Goal: Task Accomplishment & Management: Manage account settings

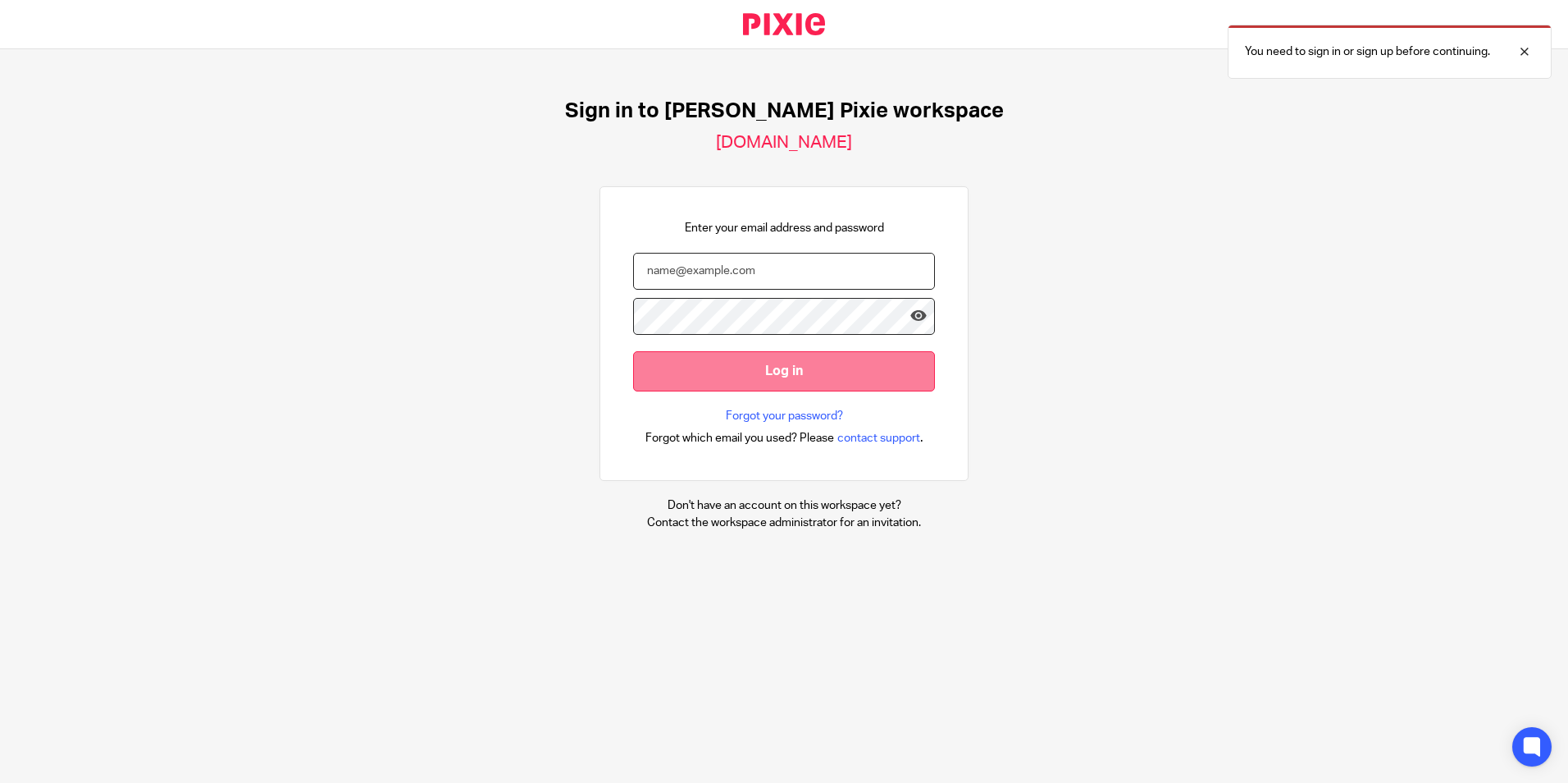
type input "[PERSON_NAME][EMAIL_ADDRESS][PERSON_NAME][DOMAIN_NAME]"
click at [767, 380] on input "Log in" at bounding box center [783, 371] width 301 height 40
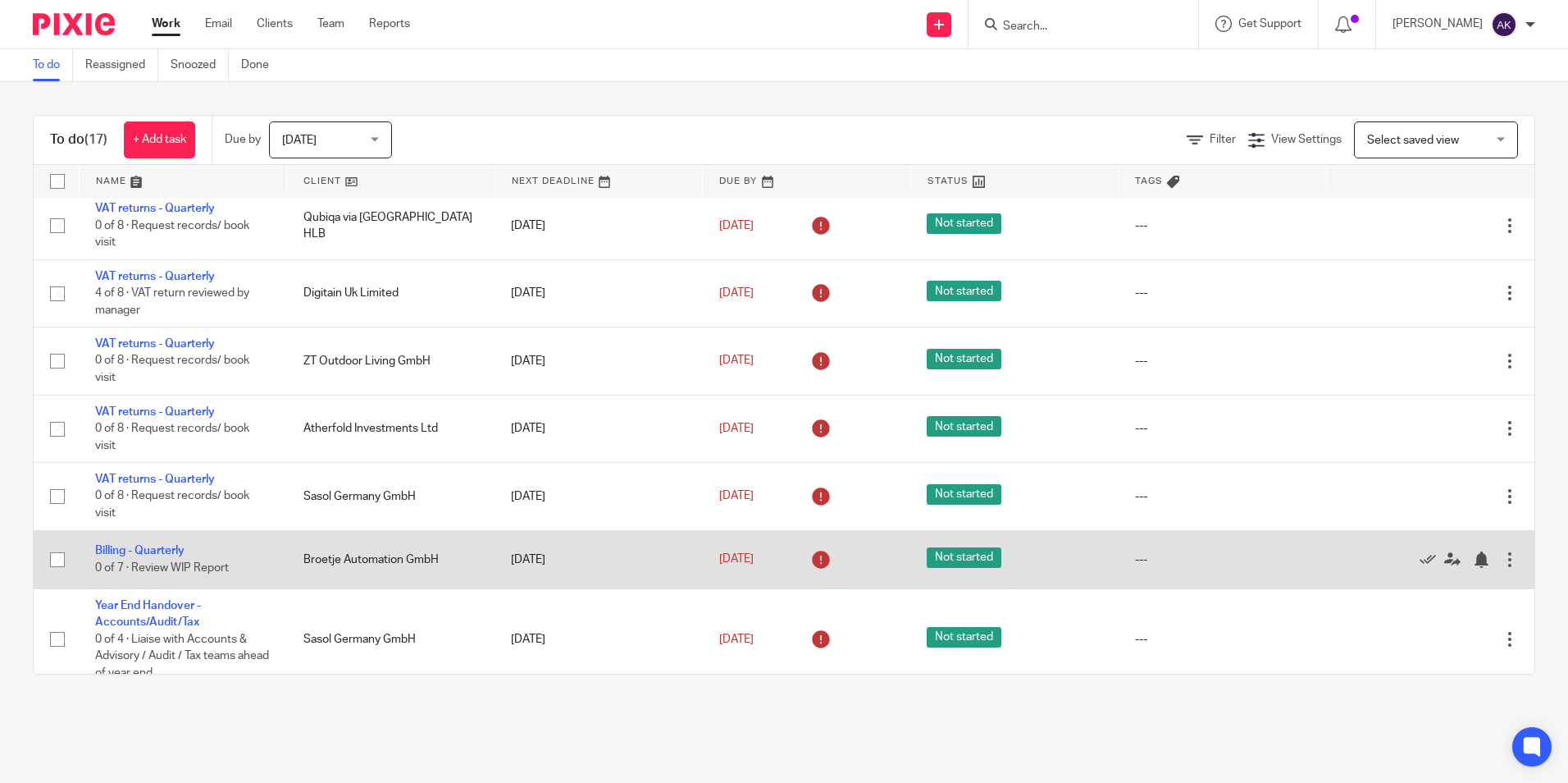
scroll to position [689, 0]
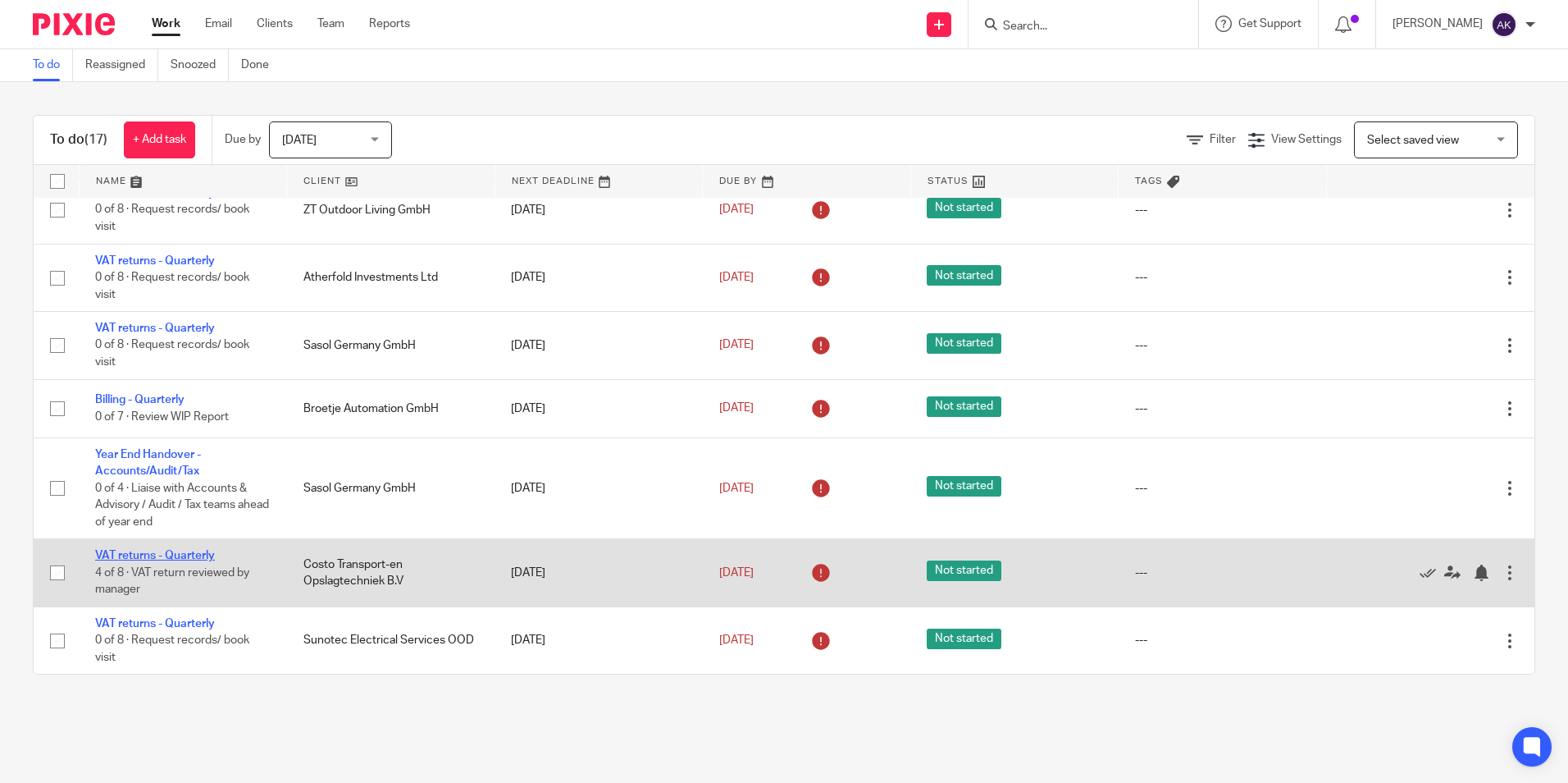
click at [184, 549] on link "VAT returns - Quarterly" at bounding box center [155, 555] width 119 height 12
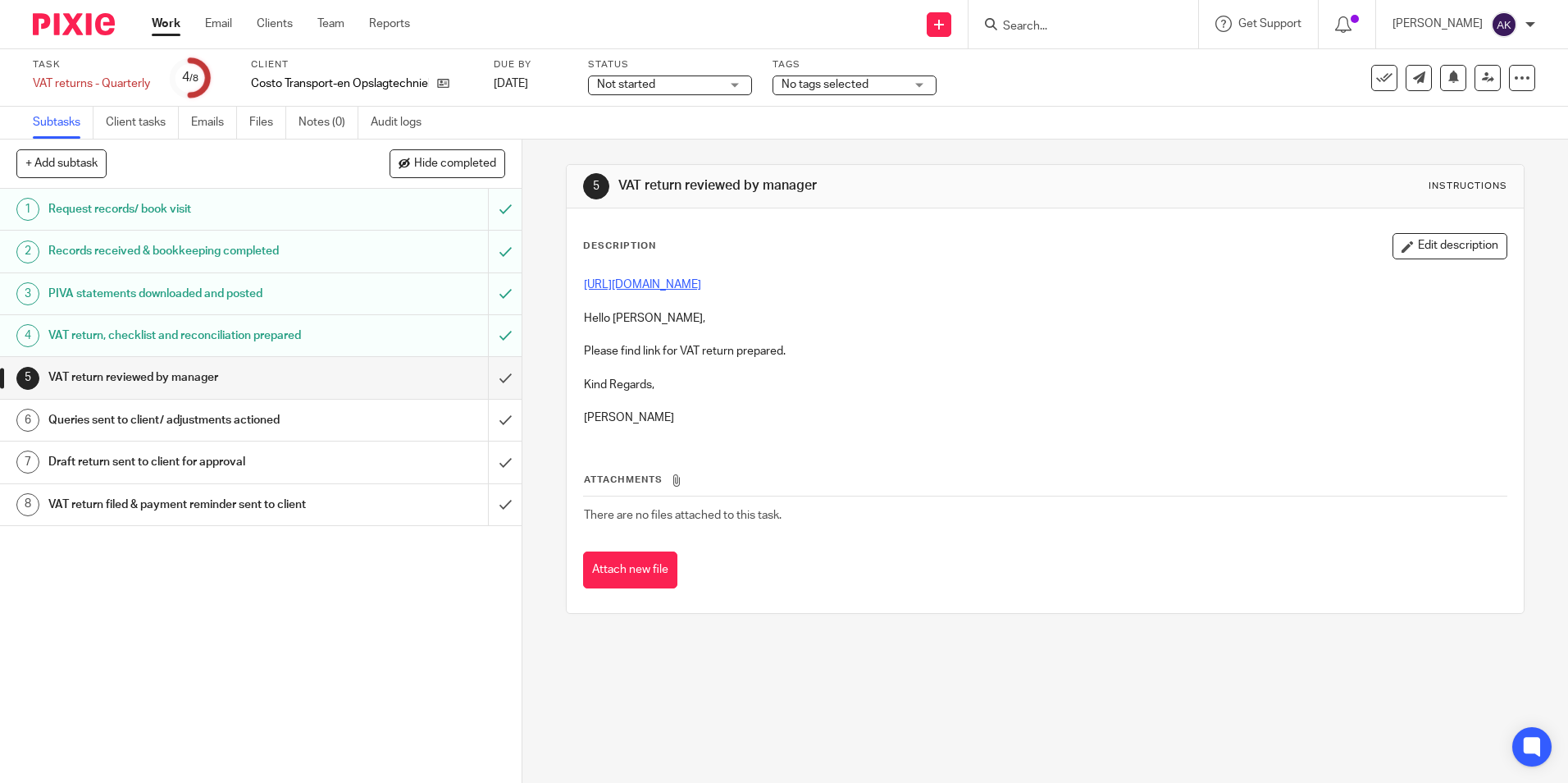
click at [701, 288] on link "https://cloudimanage.com/work/link/f/LLP!10261593" at bounding box center [643, 285] width 117 height 12
click at [1432, 246] on button "Edit description" at bounding box center [1450, 246] width 114 height 26
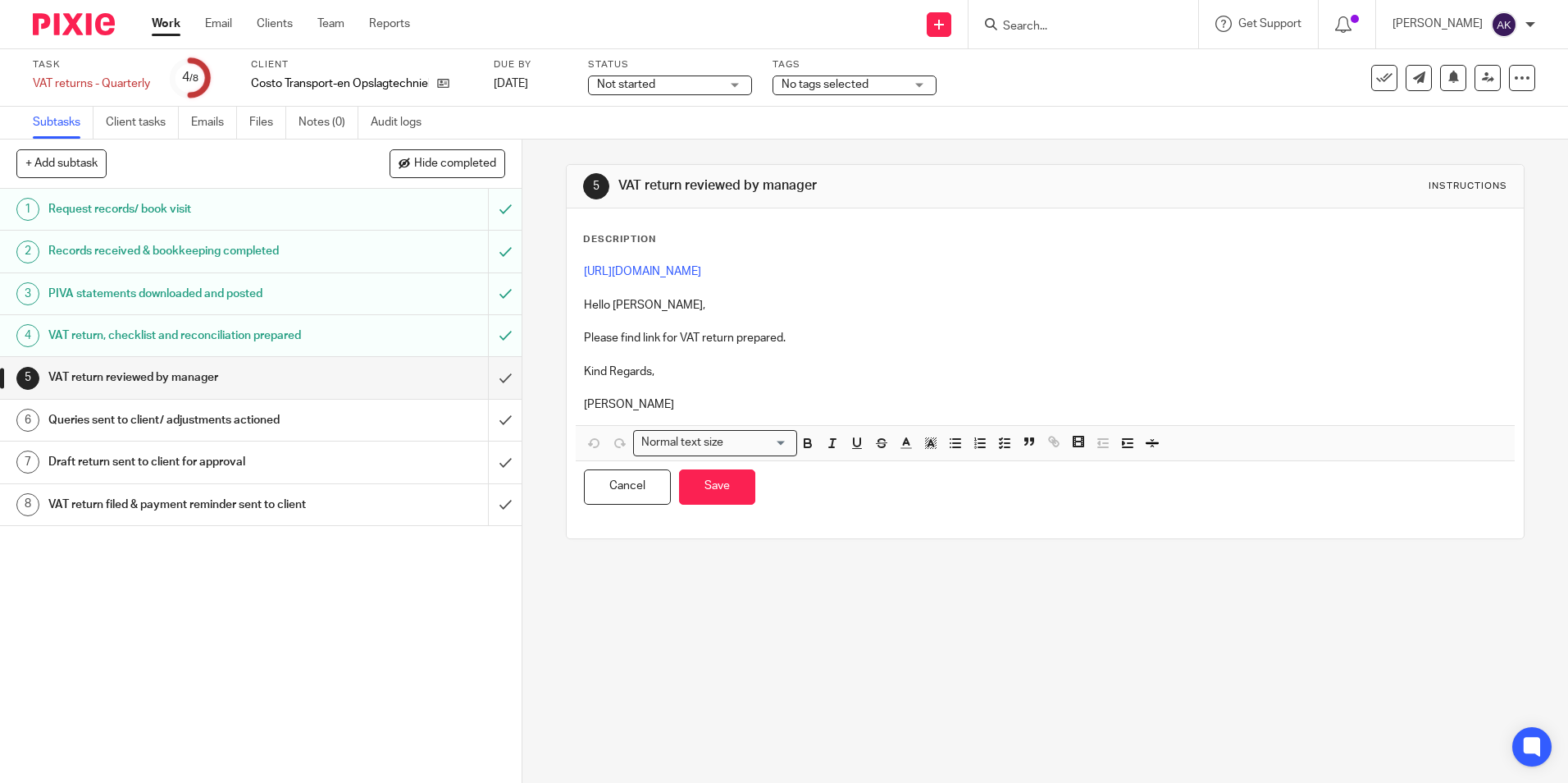
click at [701, 403] on p "Juanita" at bounding box center [1045, 404] width 922 height 16
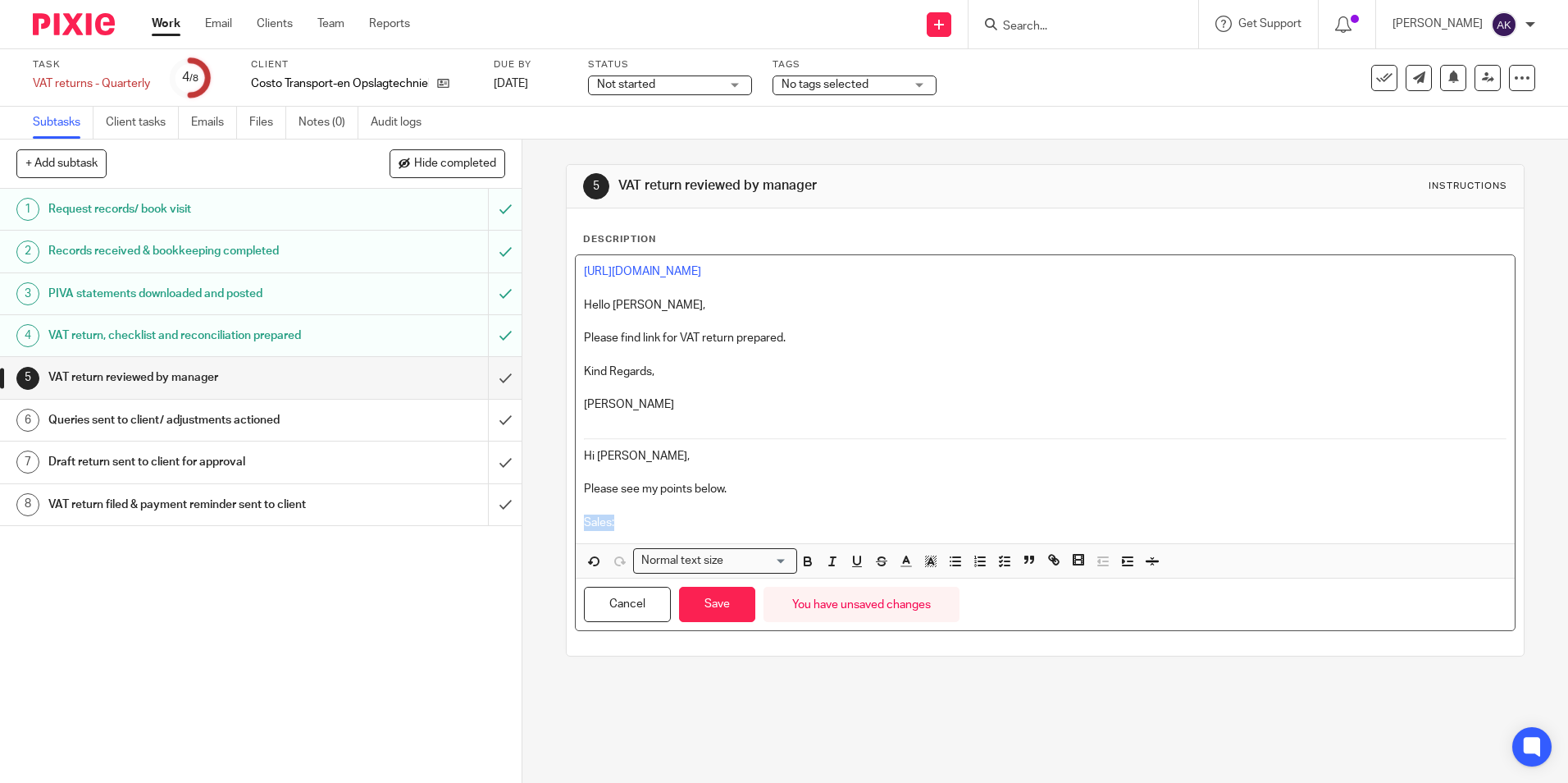
drag, startPoint x: 631, startPoint y: 524, endPoint x: 568, endPoint y: 524, distance: 63.0
click at [568, 524] on div "Description https://cloudimanage.com/work/link/f/LLP!10261593 Hello Ankita, Ple…" at bounding box center [1045, 431] width 956 height 447
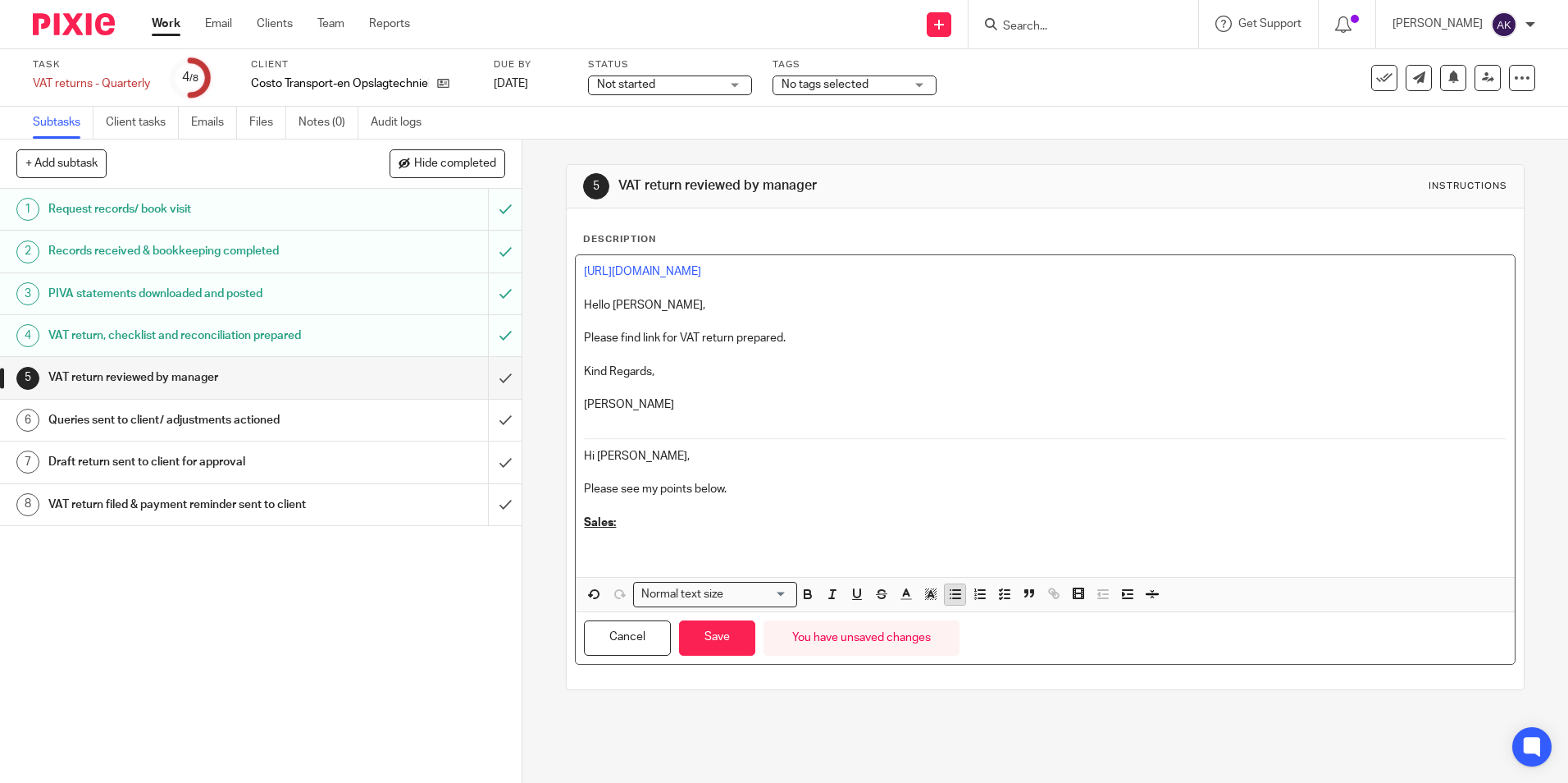
click at [945, 594] on button "button" at bounding box center [955, 594] width 21 height 21
click at [618, 553] on p at bounding box center [1062, 555] width 889 height 16
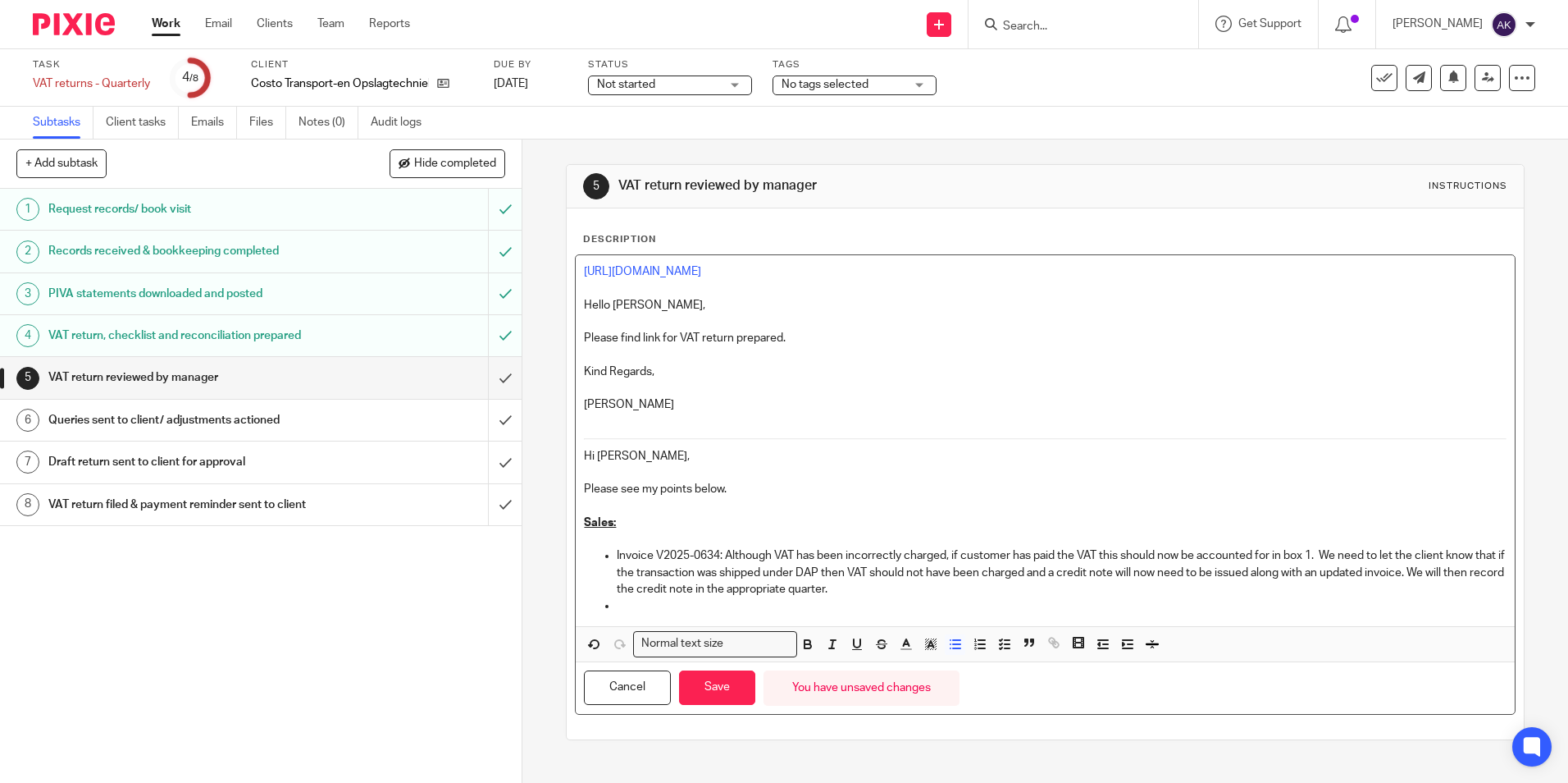
click at [617, 552] on p "Invoice V2025-0634: Although VAT has been incorrectly charged, if customer has …" at bounding box center [1062, 572] width 889 height 50
click at [629, 606] on p at bounding box center [1062, 605] width 889 height 16
click at [698, 607] on p "The credit note" at bounding box center [1062, 605] width 889 height 16
drag, startPoint x: 636, startPoint y: 603, endPoint x: 616, endPoint y: 603, distance: 20.0
click at [617, 603] on p "The credit note V2025-0485" at bounding box center [1062, 605] width 889 height 16
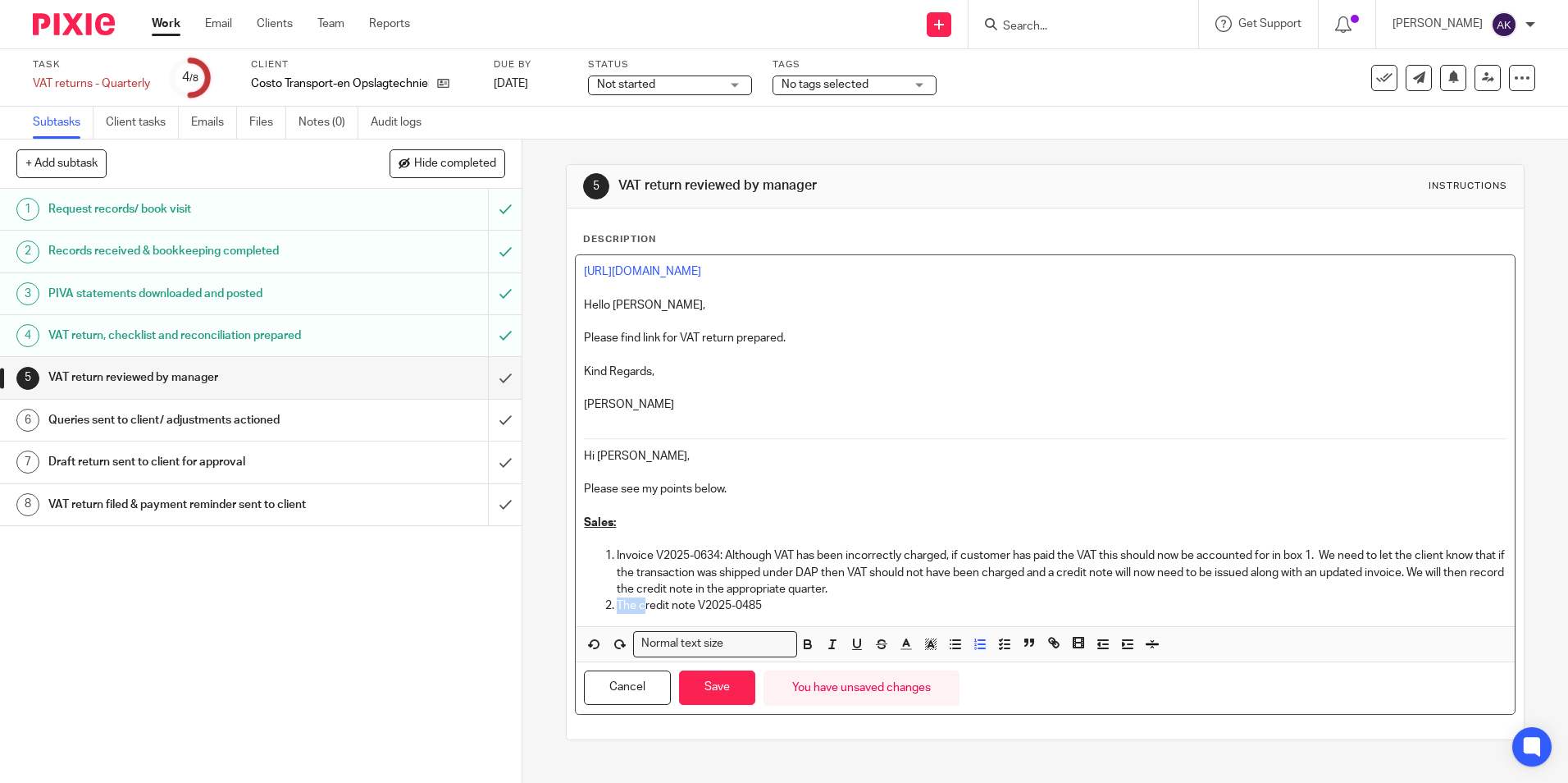
drag, startPoint x: 640, startPoint y: 605, endPoint x: 615, endPoint y: 605, distance: 25.0
click at [617, 605] on p "The credit note V2025-0485" at bounding box center [1062, 605] width 889 height 16
click at [759, 607] on p "Credit note V2025-0485" at bounding box center [1062, 605] width 889 height 16
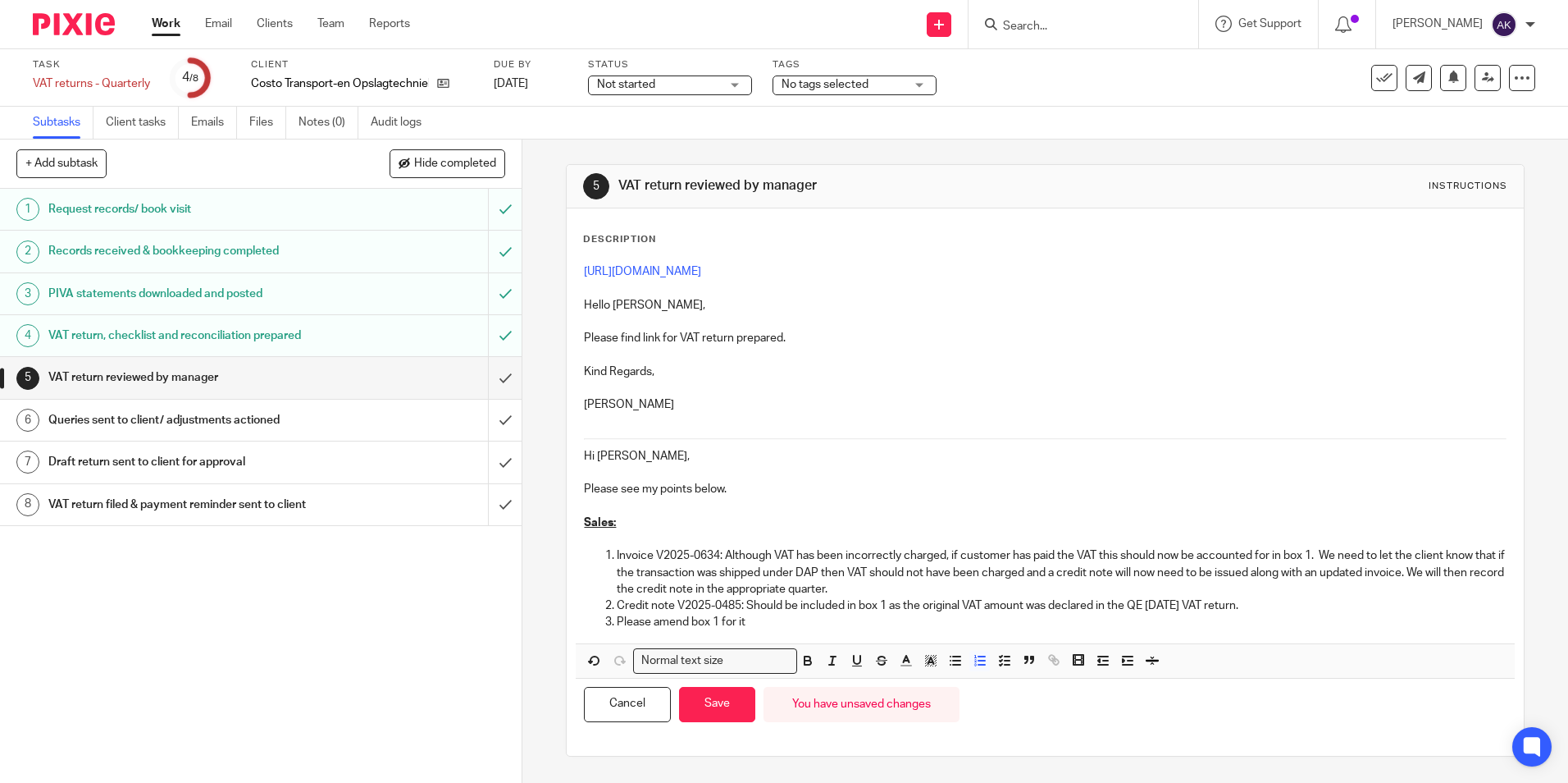
click at [762, 621] on p "Please amend box 1 for it" at bounding box center [1062, 622] width 889 height 16
click at [870, 623] on p "Please amend box 1 for it to show £-199.29" at bounding box center [1062, 622] width 889 height 16
click at [874, 629] on p "Please amend box 1 for it to show £-199.29." at bounding box center [1062, 622] width 889 height 16
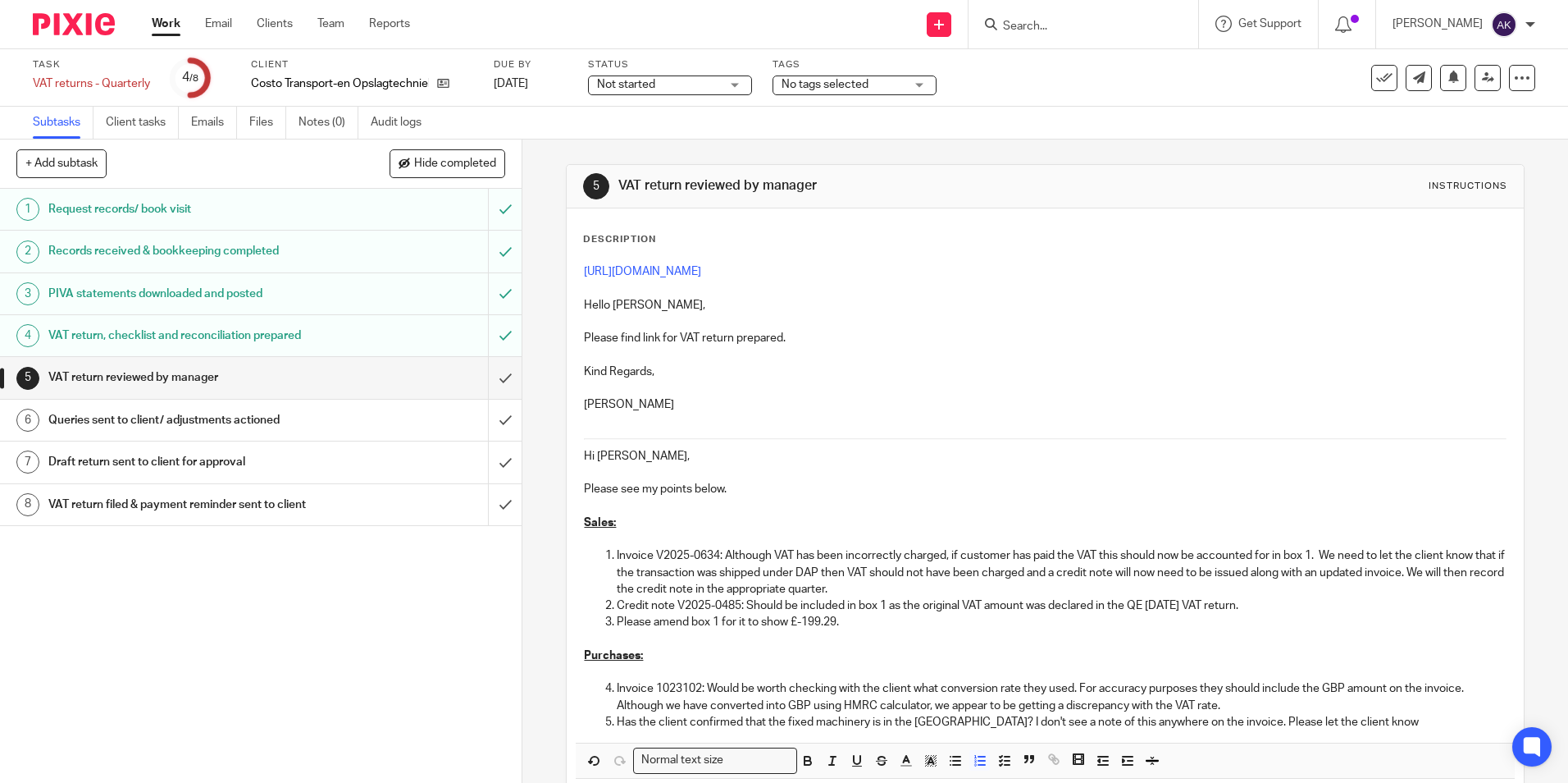
click at [617, 722] on p "Has the client confirmed that the fixed machinery is in the UK? I don't see a n…" at bounding box center [1062, 721] width 889 height 16
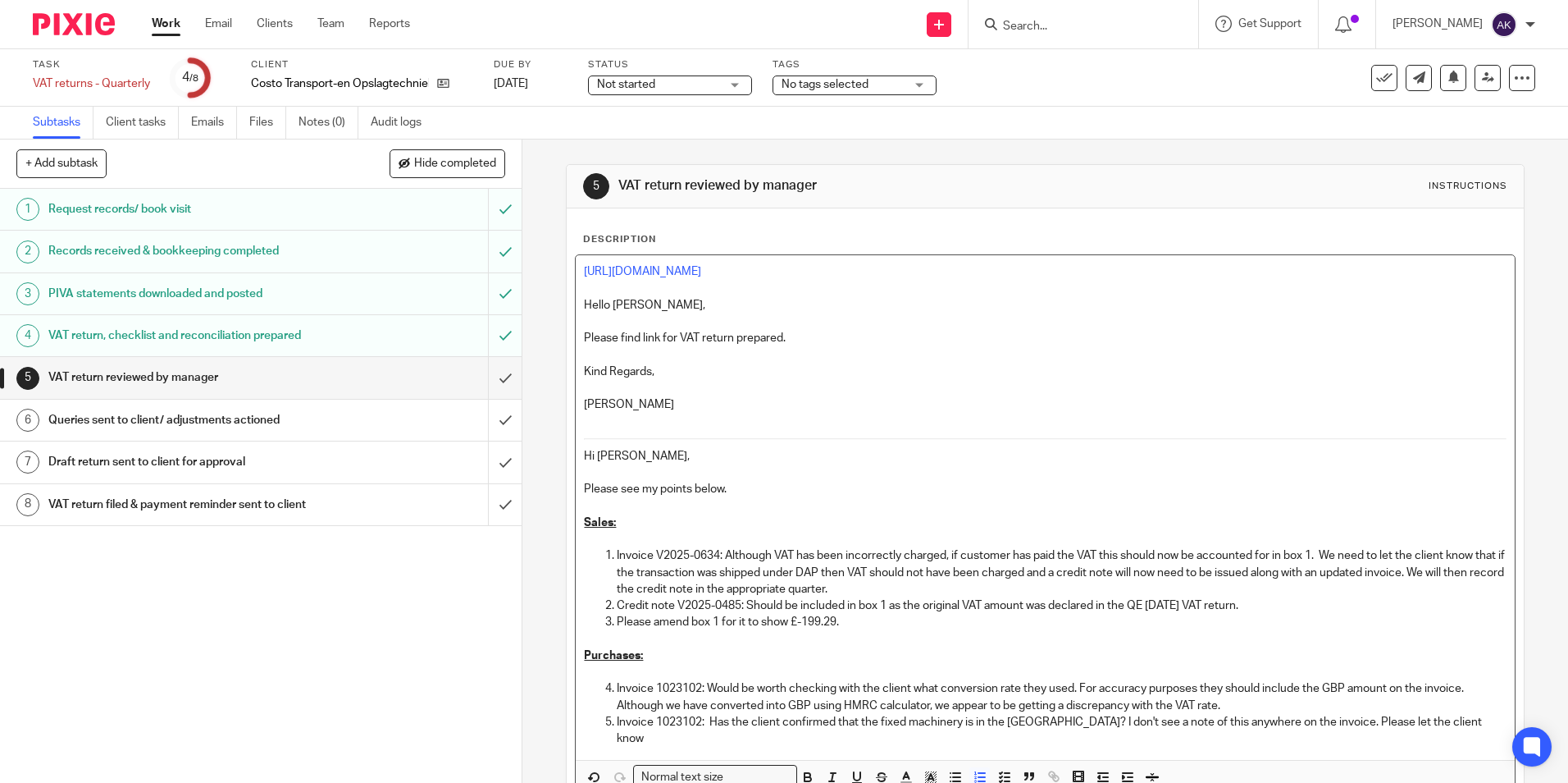
click at [1432, 713] on p "Invoice 1023102: Has the client confirmed that the fixed machinery is in the UK…" at bounding box center [1062, 730] width 889 height 34
click at [1381, 721] on p "Invoice 1023102: Has the client confirmed that the fixed machinery is in the UK…" at bounding box center [1062, 730] width 889 height 34
click at [1413, 719] on p "Invoice 1023102: Has the client confirmed that the fixed machinery is in the UK…" at bounding box center [1062, 730] width 889 height 34
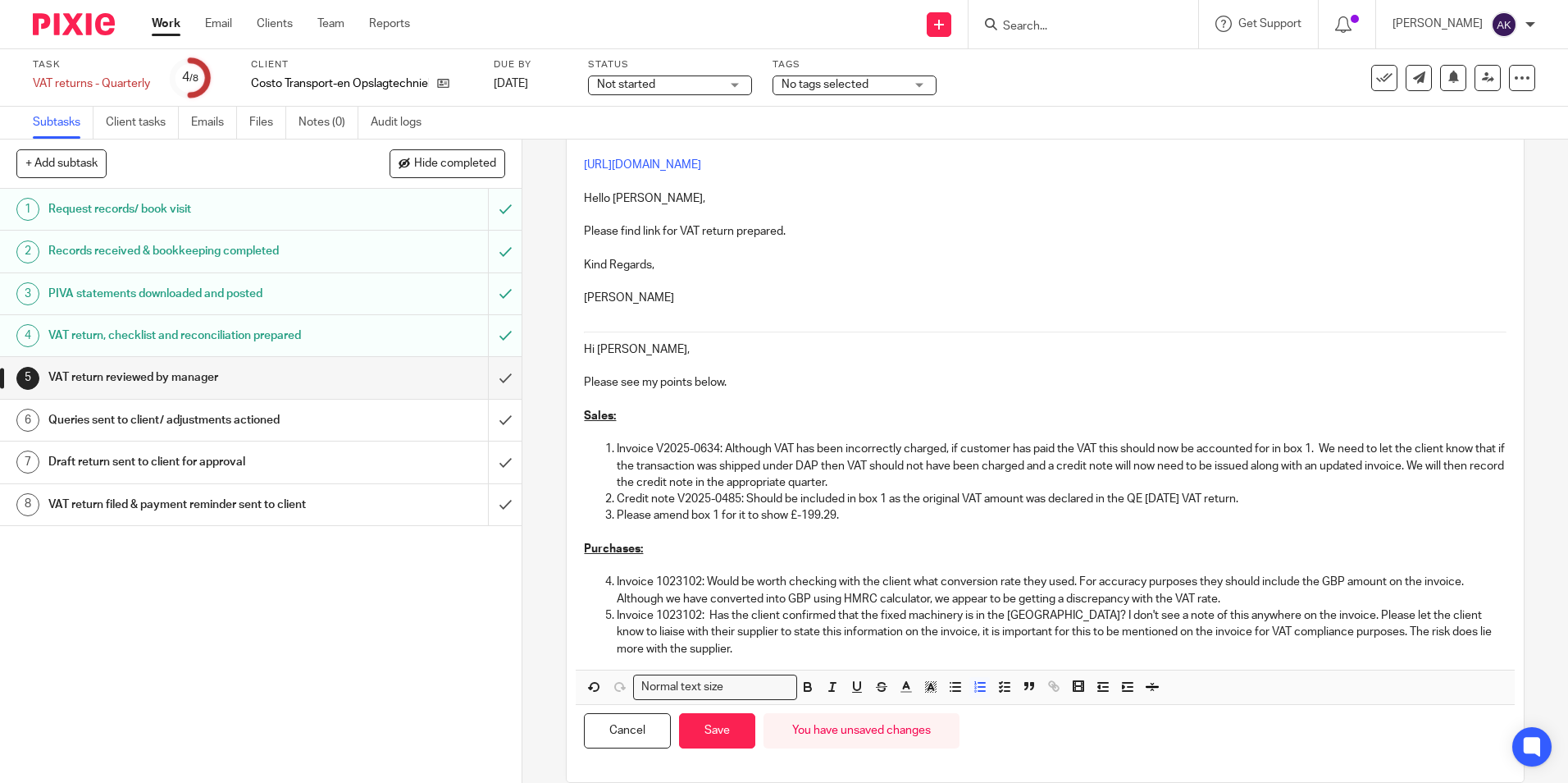
scroll to position [131, 0]
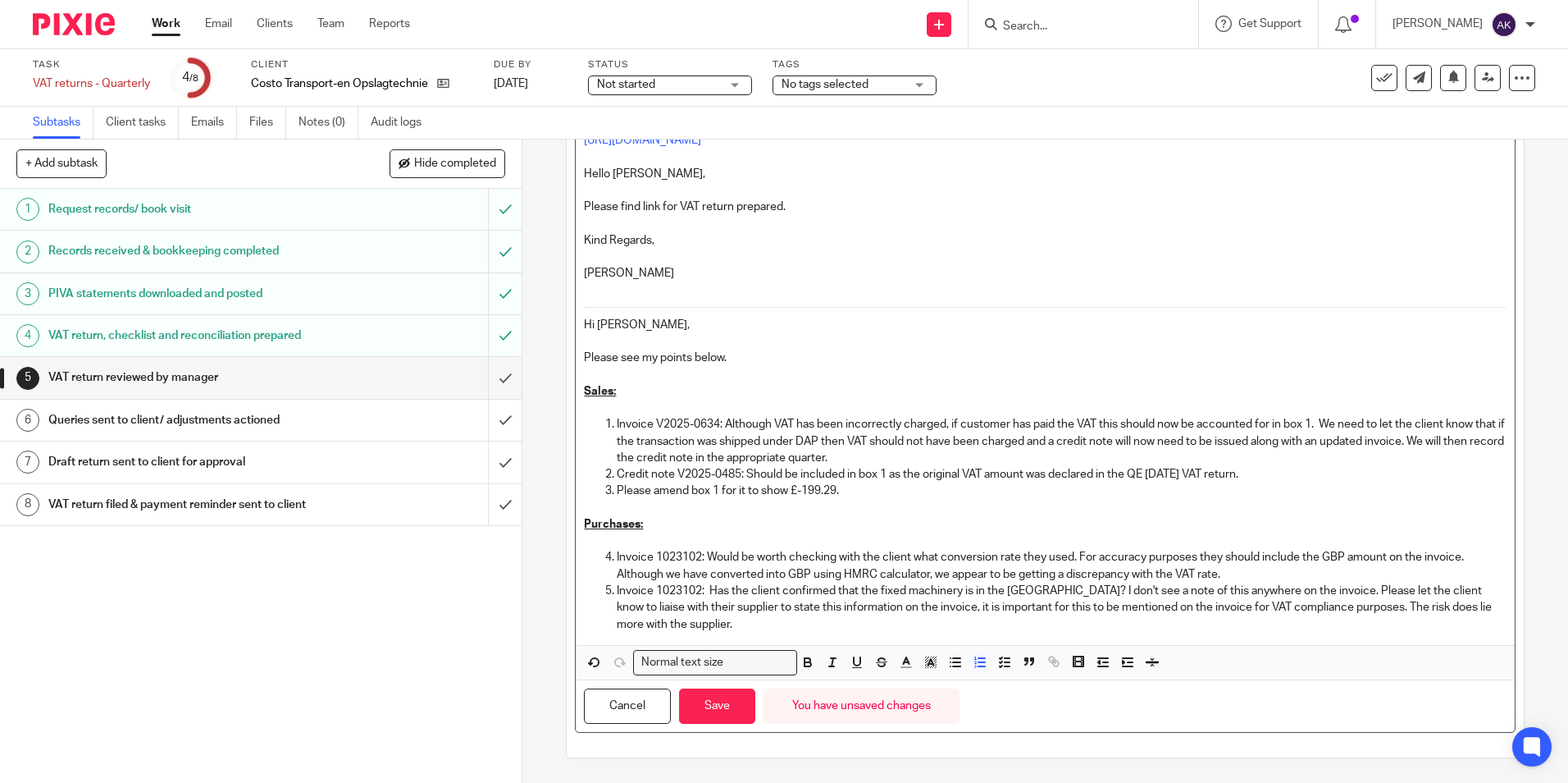
drag, startPoint x: 702, startPoint y: 624, endPoint x: 701, endPoint y: 666, distance: 42.0
click at [702, 624] on p "Invoice 1023102: Has the client confirmed that the fixed machinery is in the UK…" at bounding box center [1062, 607] width 889 height 50
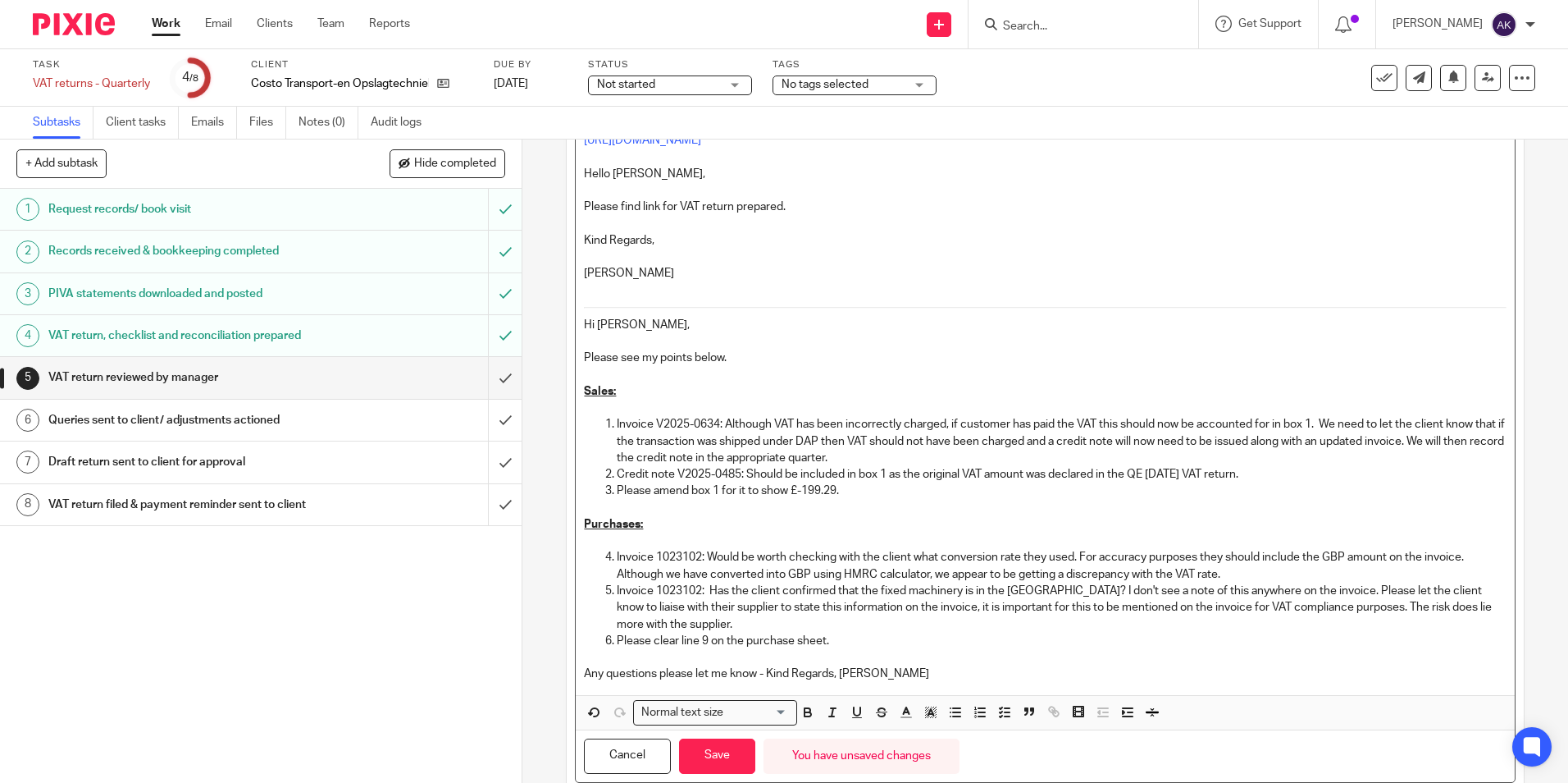
scroll to position [181, 0]
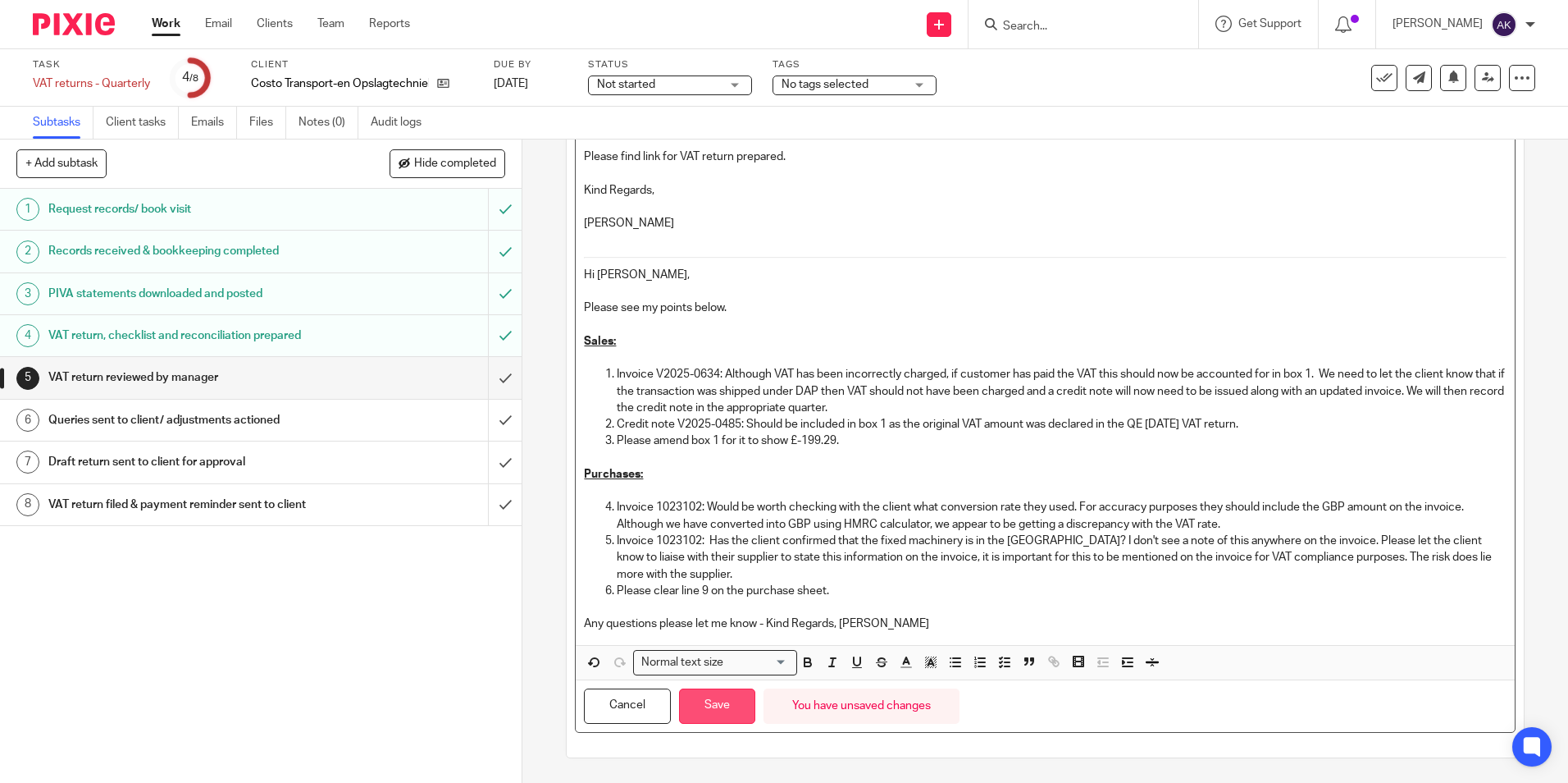
click at [727, 706] on button "Save" at bounding box center [717, 705] width 77 height 35
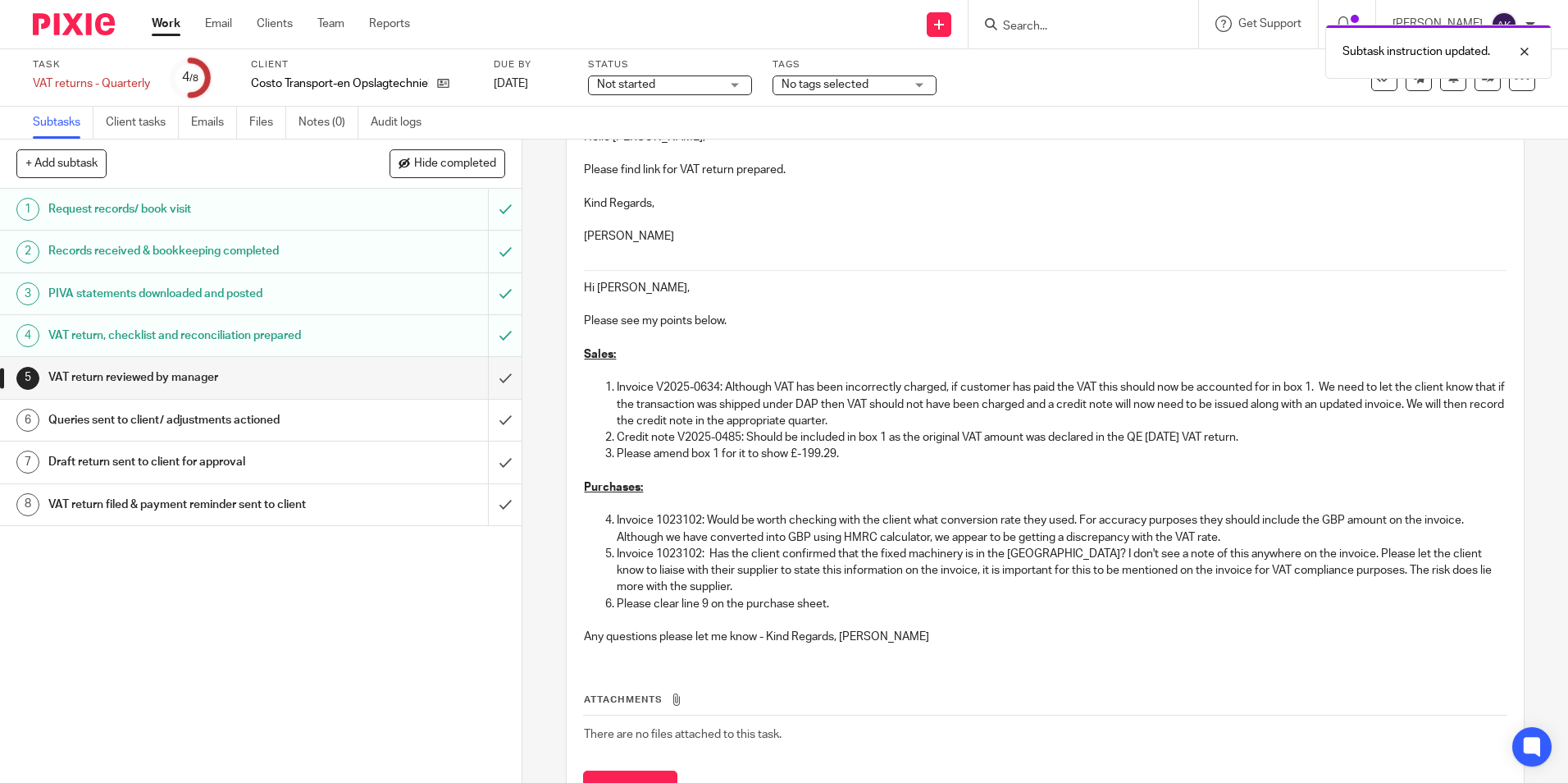
scroll to position [194, 0]
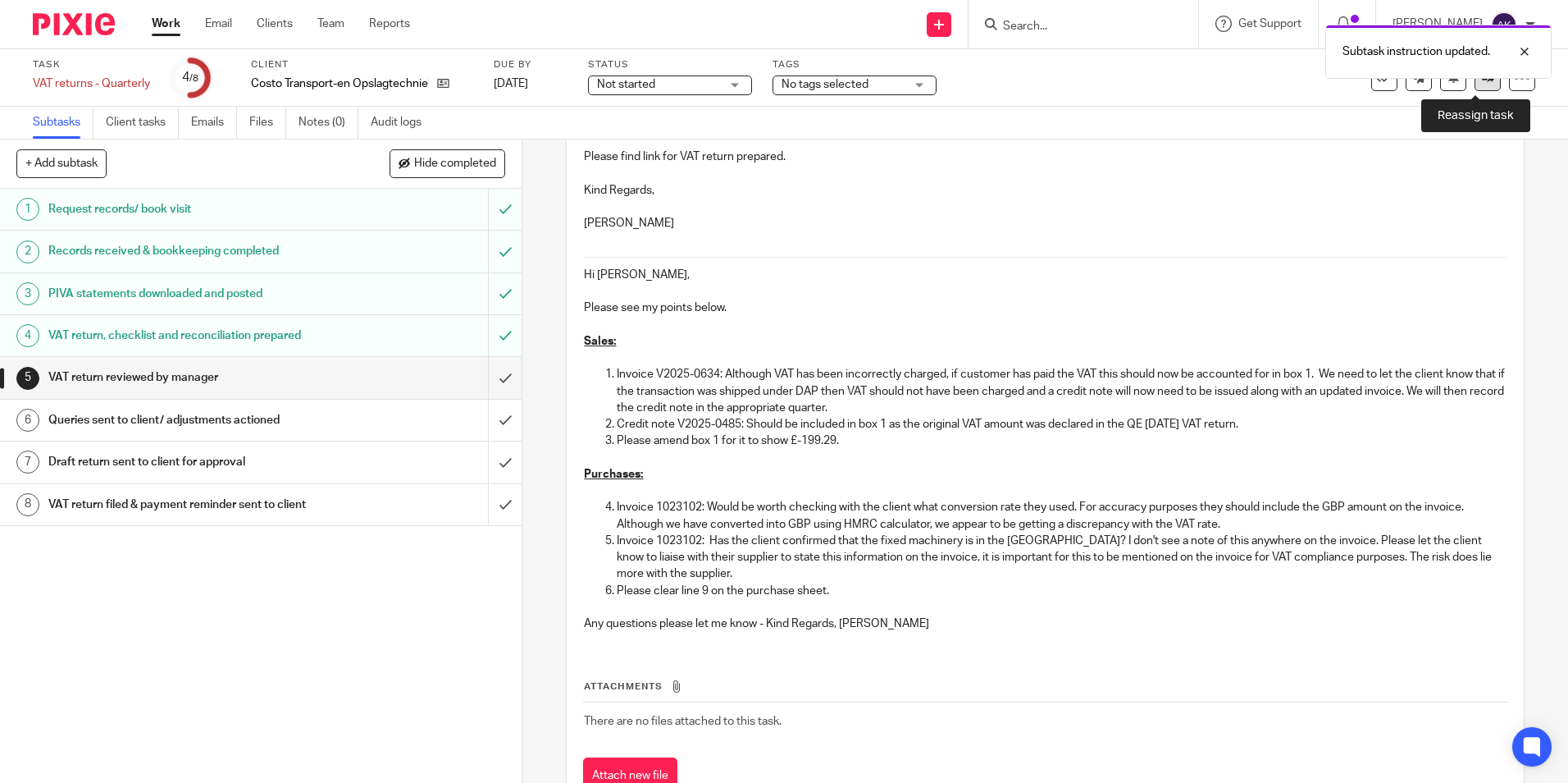
click at [1482, 83] on icon at bounding box center [1488, 78] width 12 height 12
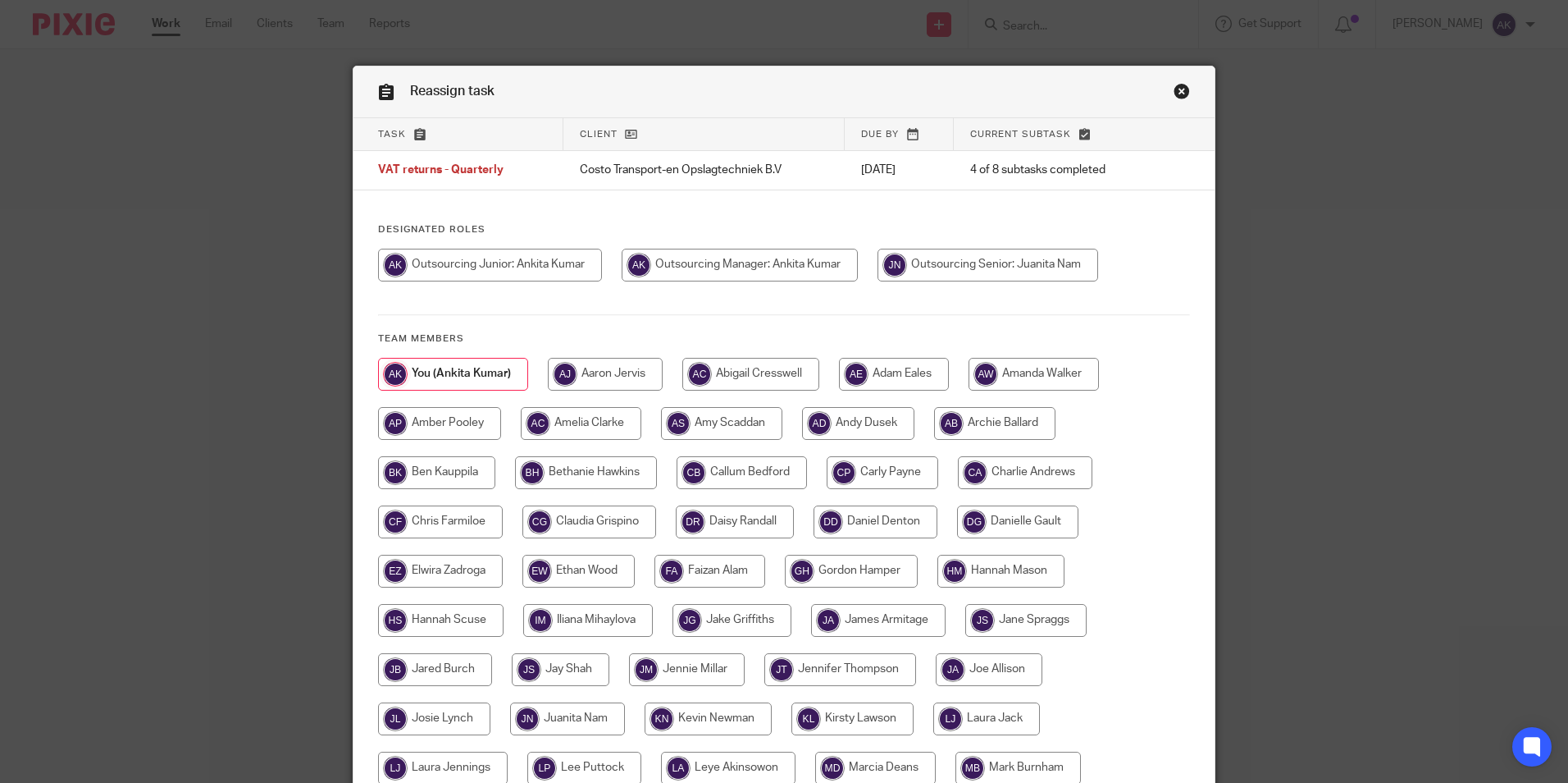
click at [772, 262] on input "radio" at bounding box center [739, 265] width 236 height 33
radio input "true"
click at [958, 256] on input "radio" at bounding box center [993, 265] width 221 height 33
radio input "true"
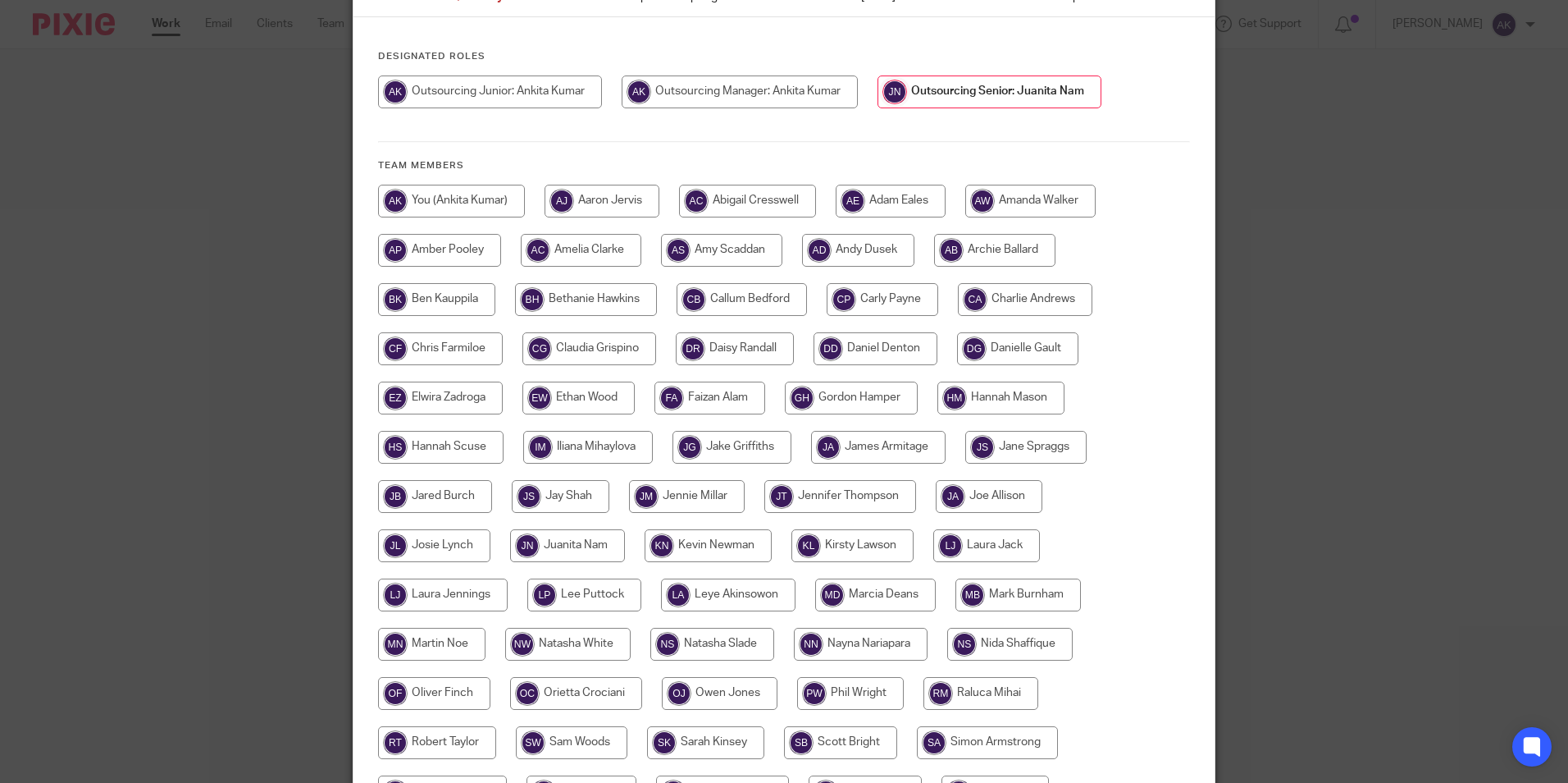
scroll to position [399, 0]
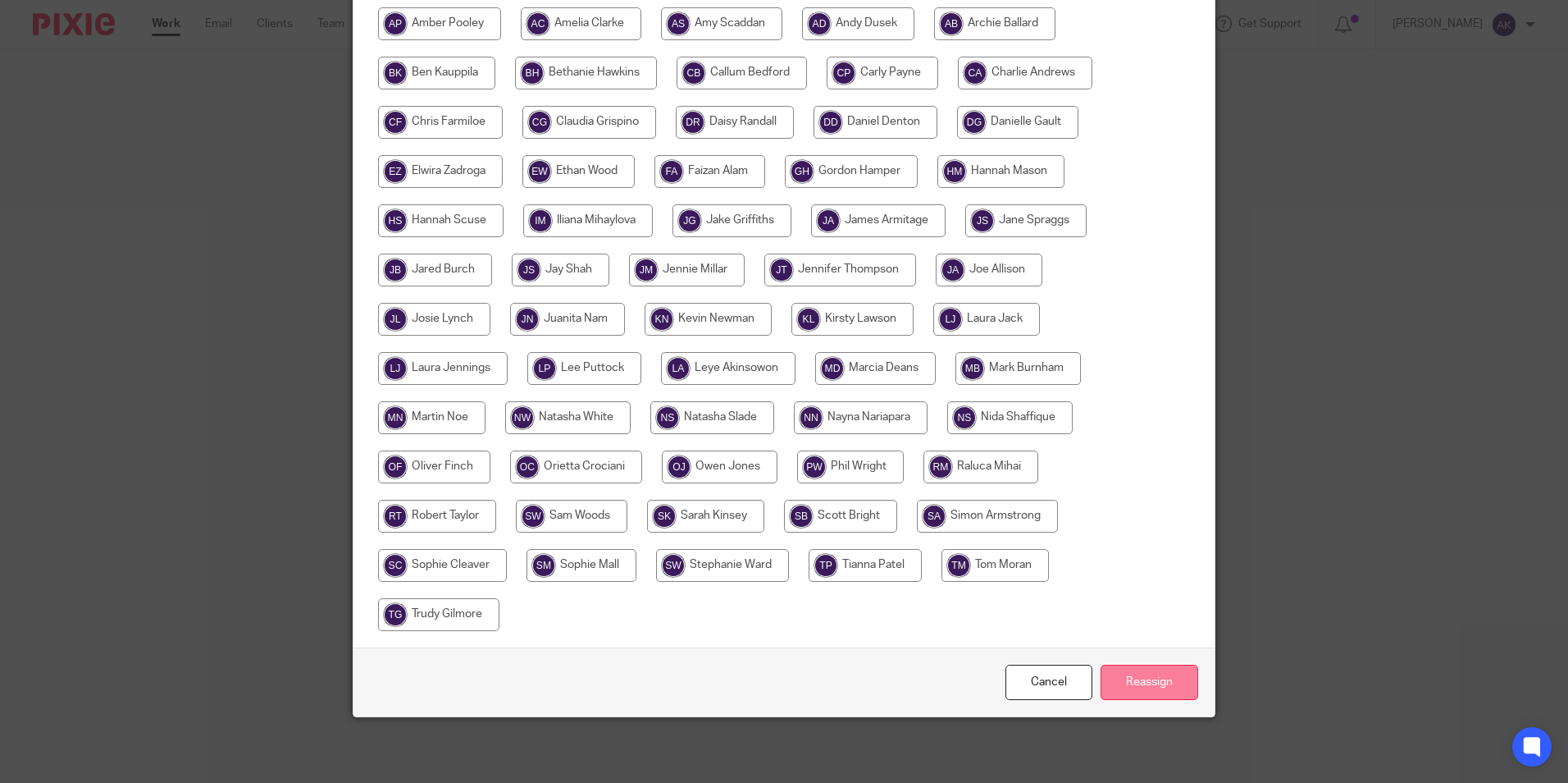
click at [1119, 683] on input "Reassign" at bounding box center [1149, 682] width 98 height 35
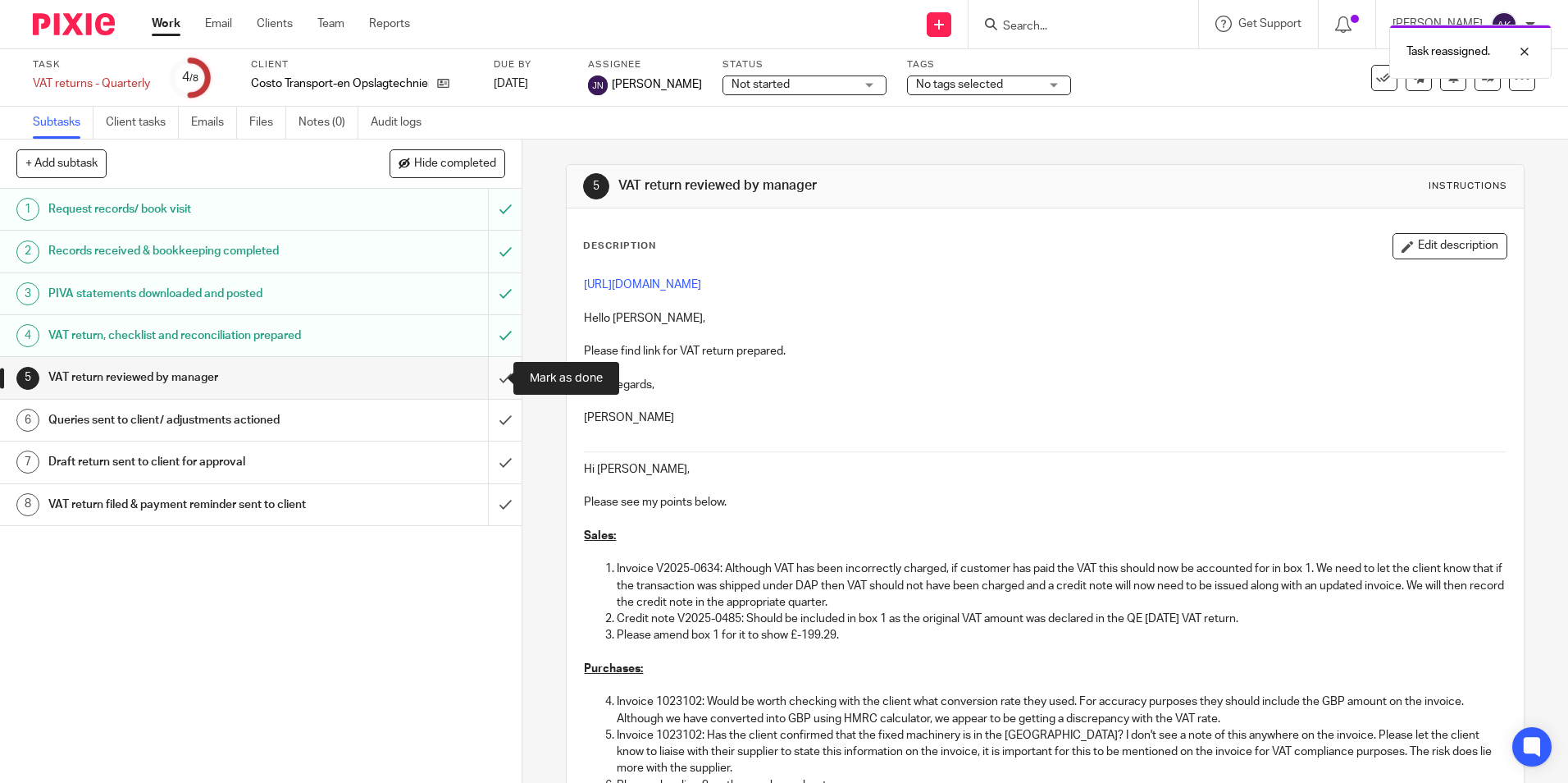
click at [492, 374] on input "submit" at bounding box center [261, 377] width 521 height 41
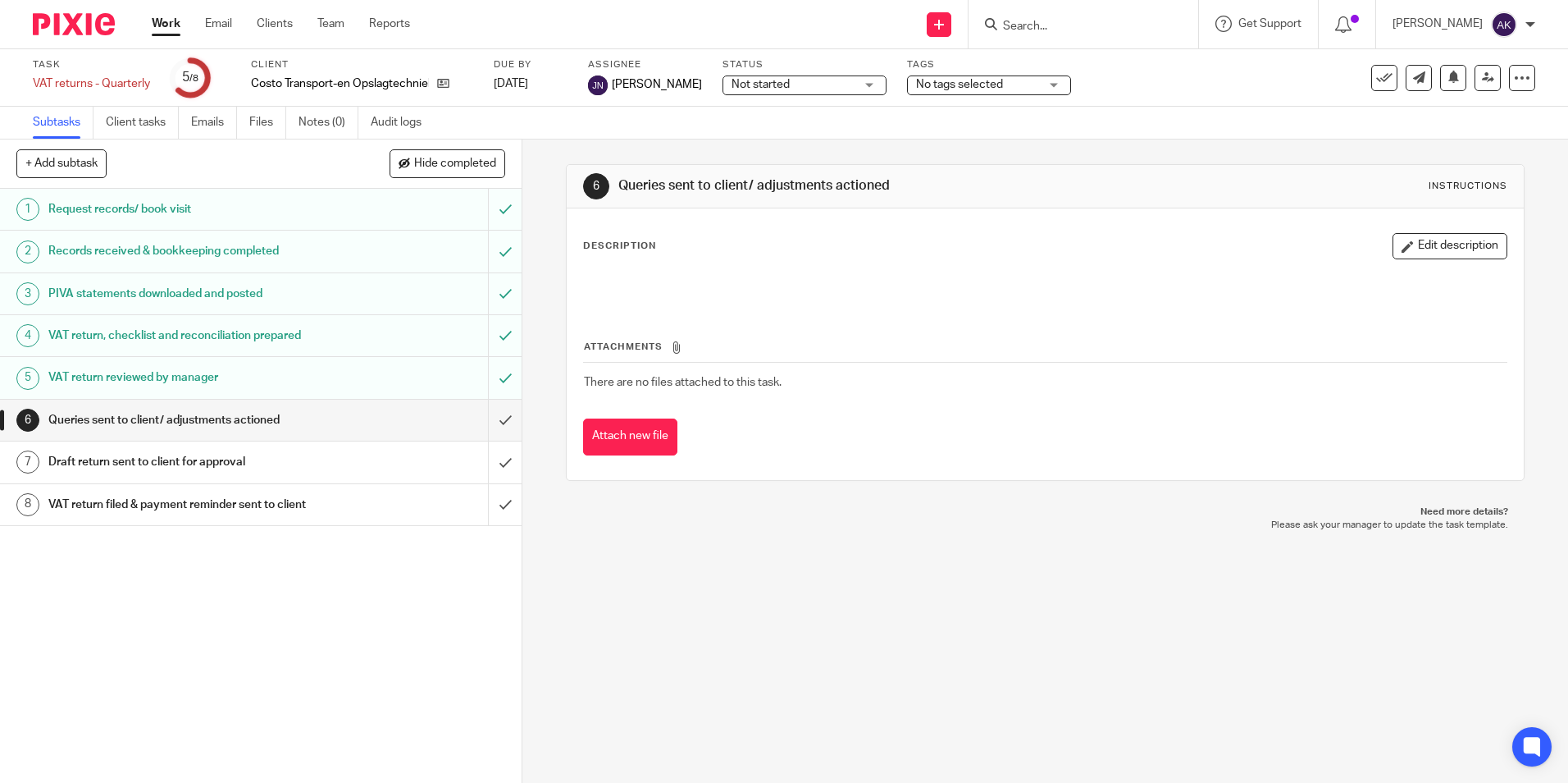
click at [134, 361] on link "5 VAT return reviewed by manager" at bounding box center [244, 377] width 489 height 41
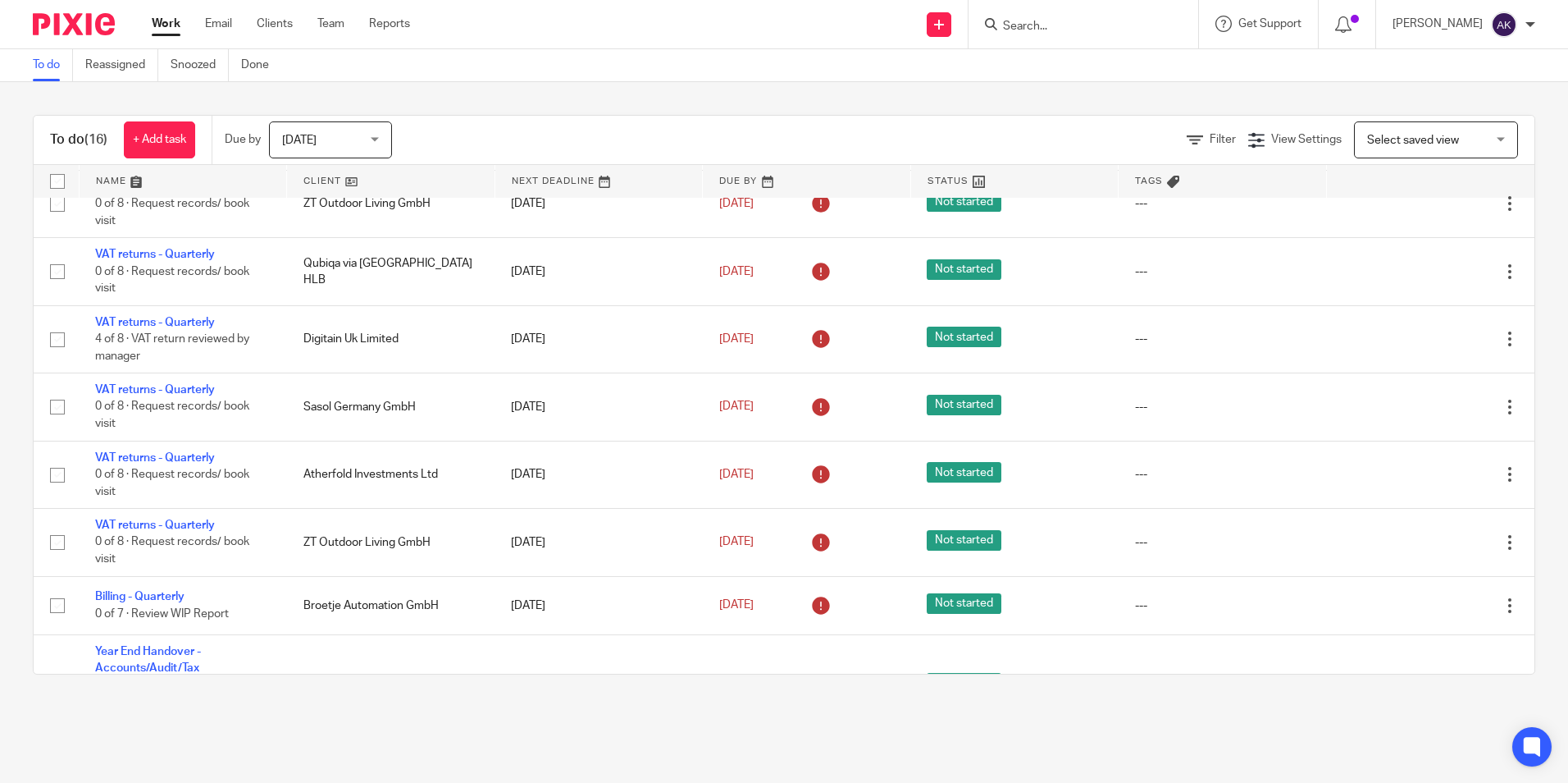
scroll to position [622, 0]
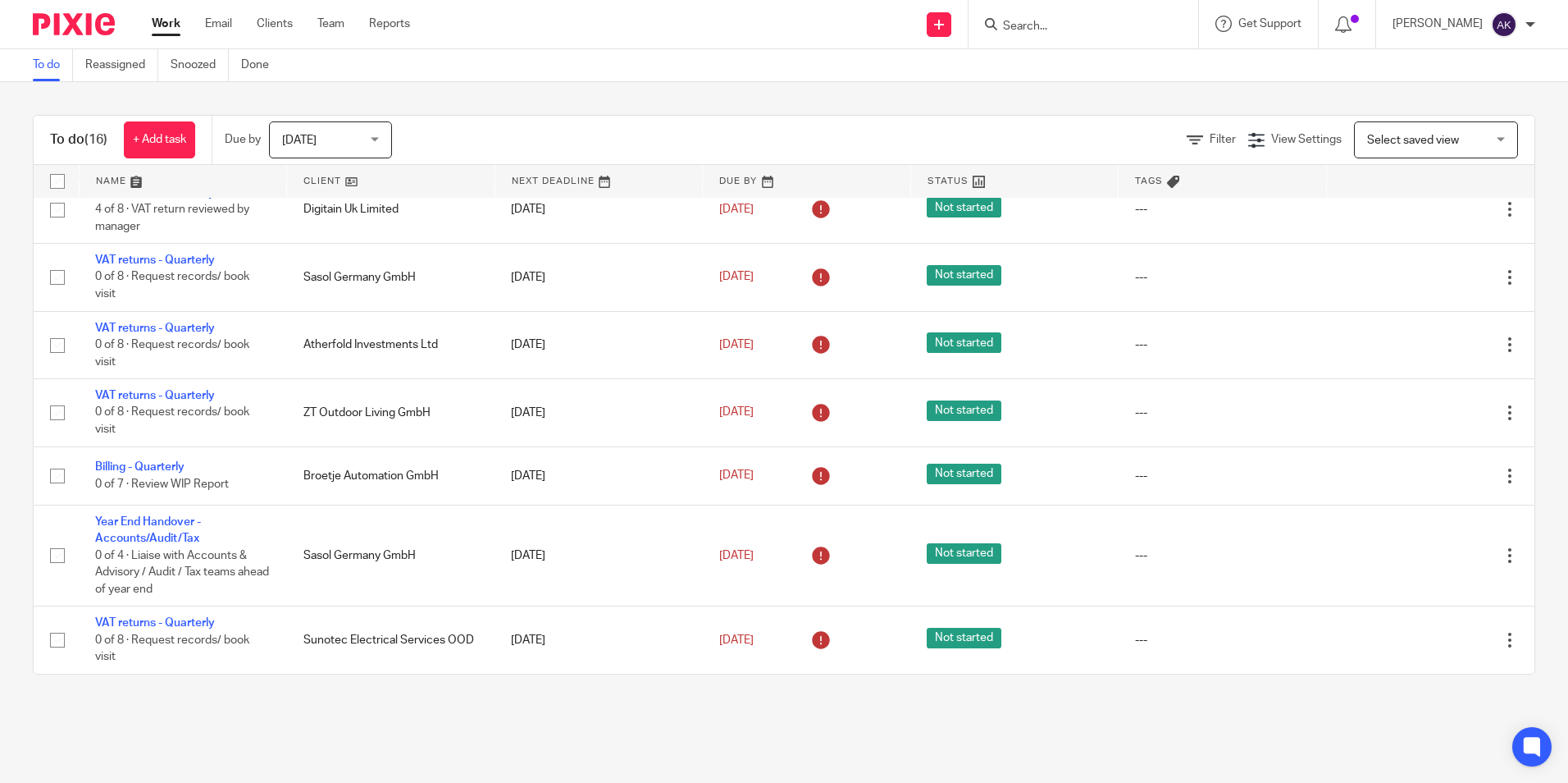
click at [1149, 26] on input "Search" at bounding box center [1076, 27] width 147 height 15
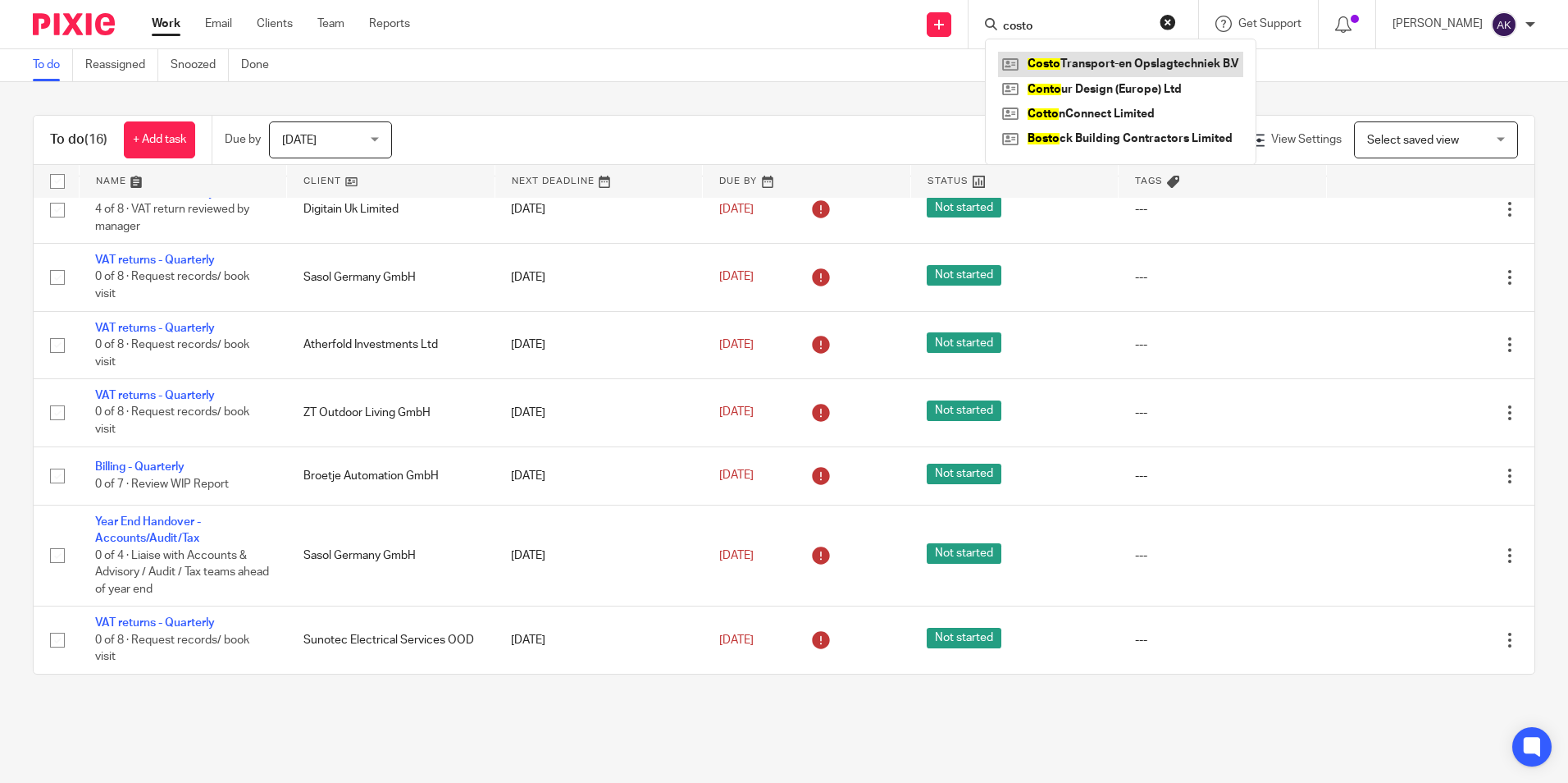
type input "costo"
click at [1136, 60] on link at bounding box center [1120, 64] width 246 height 25
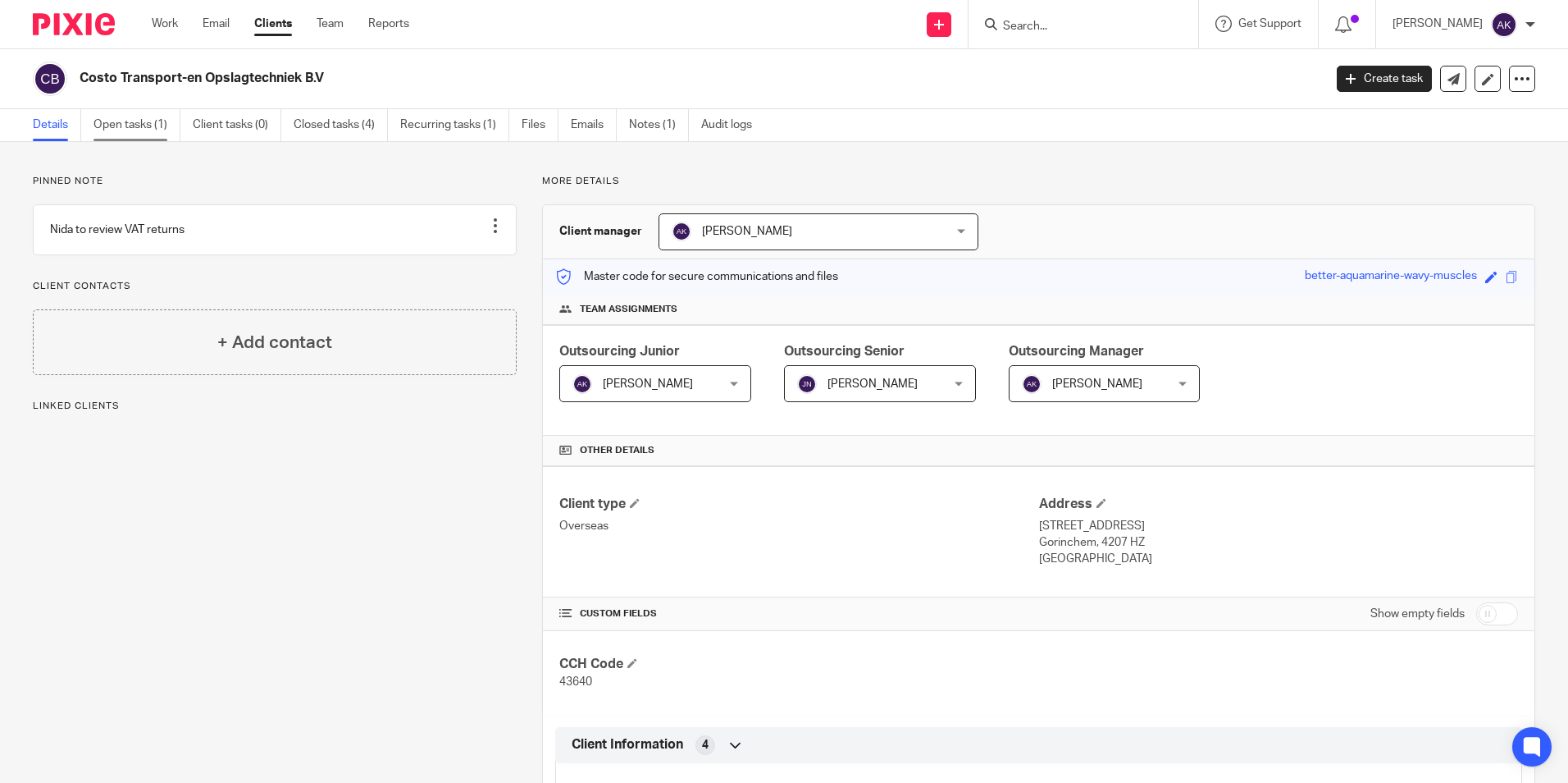
click at [105, 123] on link "Open tasks (1)" at bounding box center [136, 125] width 87 height 32
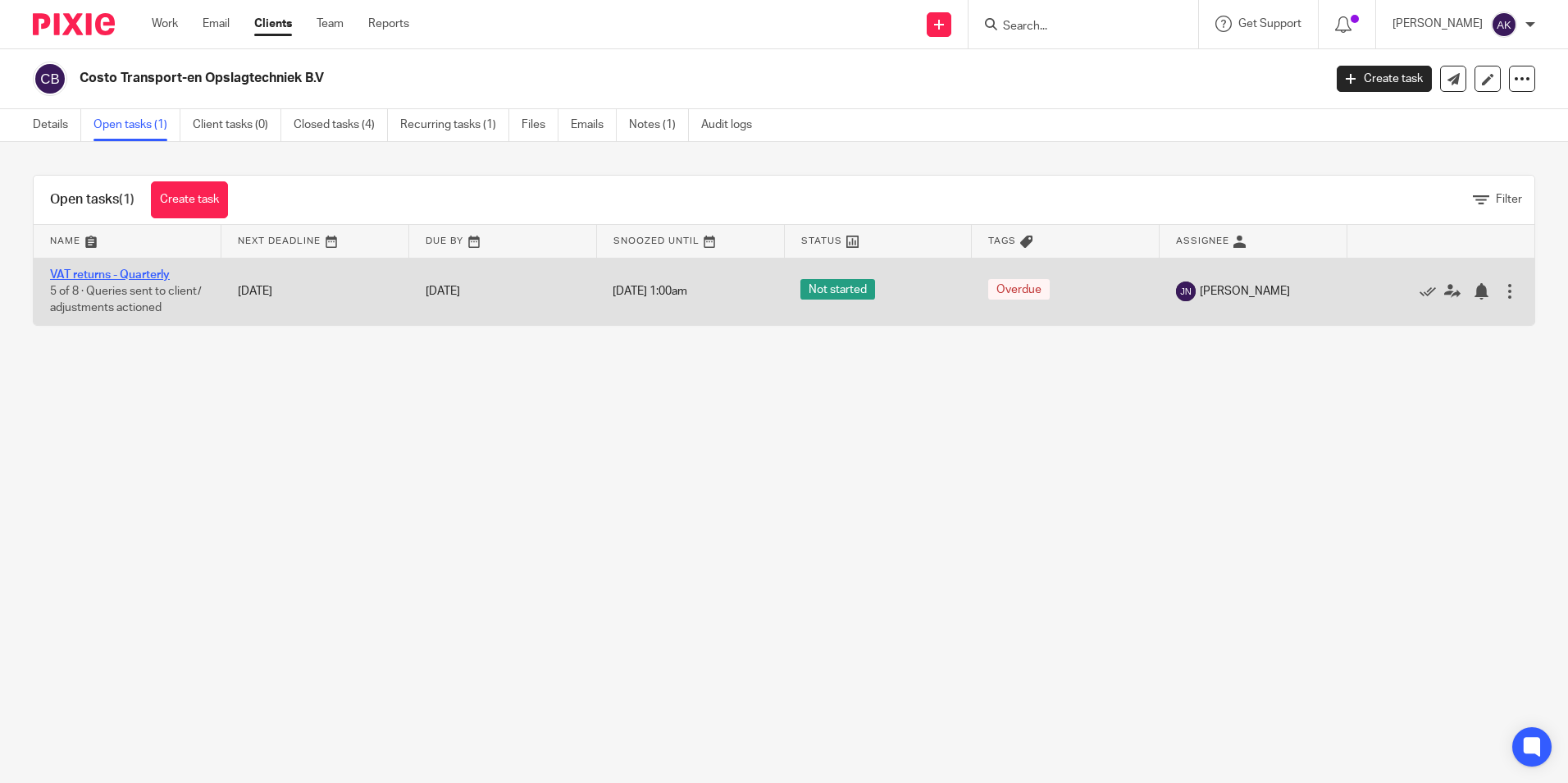
click at [109, 269] on link "VAT returns - Quarterly" at bounding box center [109, 275] width 119 height 12
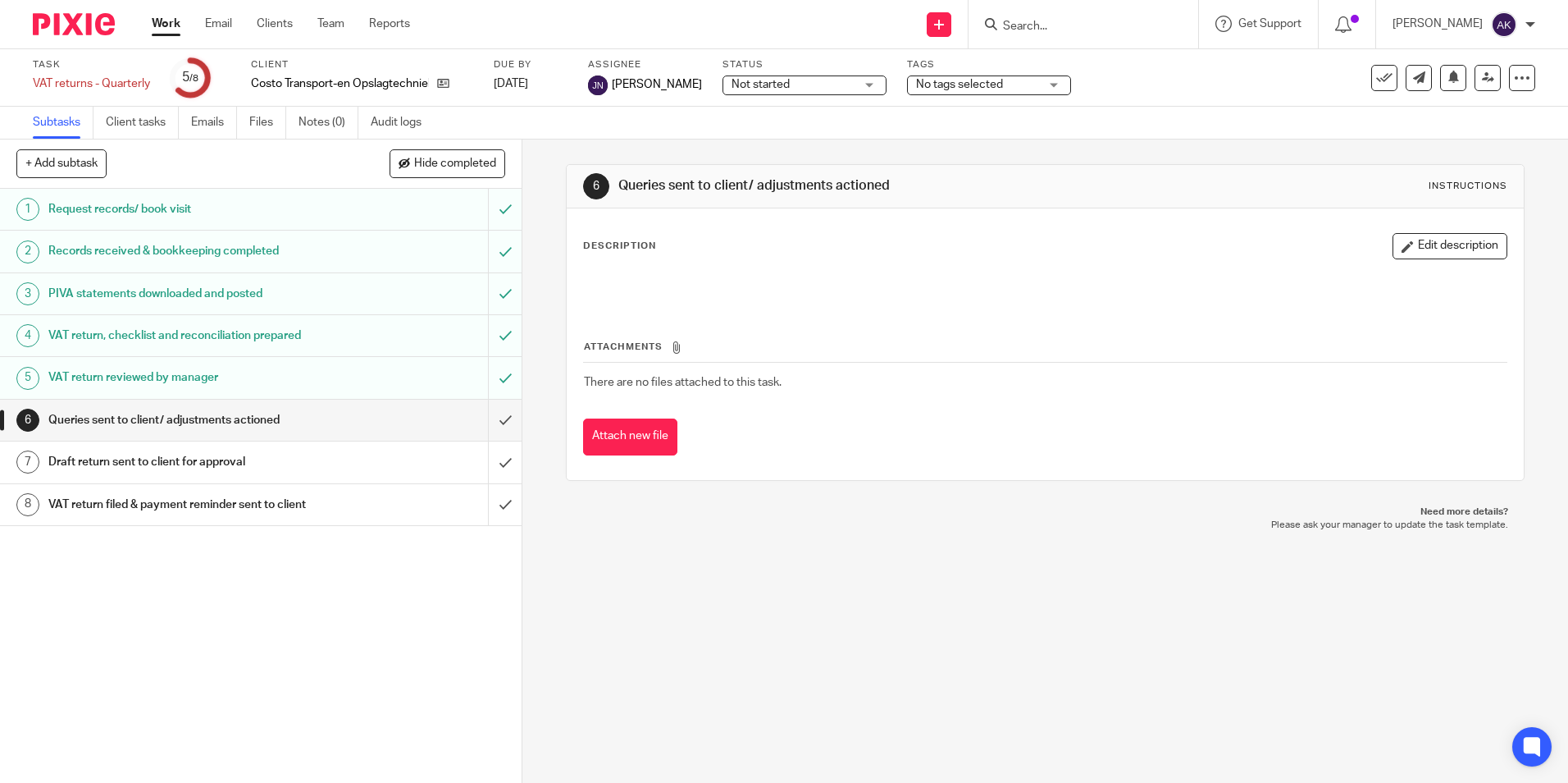
click at [255, 372] on h1 "VAT return reviewed by manager" at bounding box center [190, 377] width 283 height 25
